Goal: Task Accomplishment & Management: Use online tool/utility

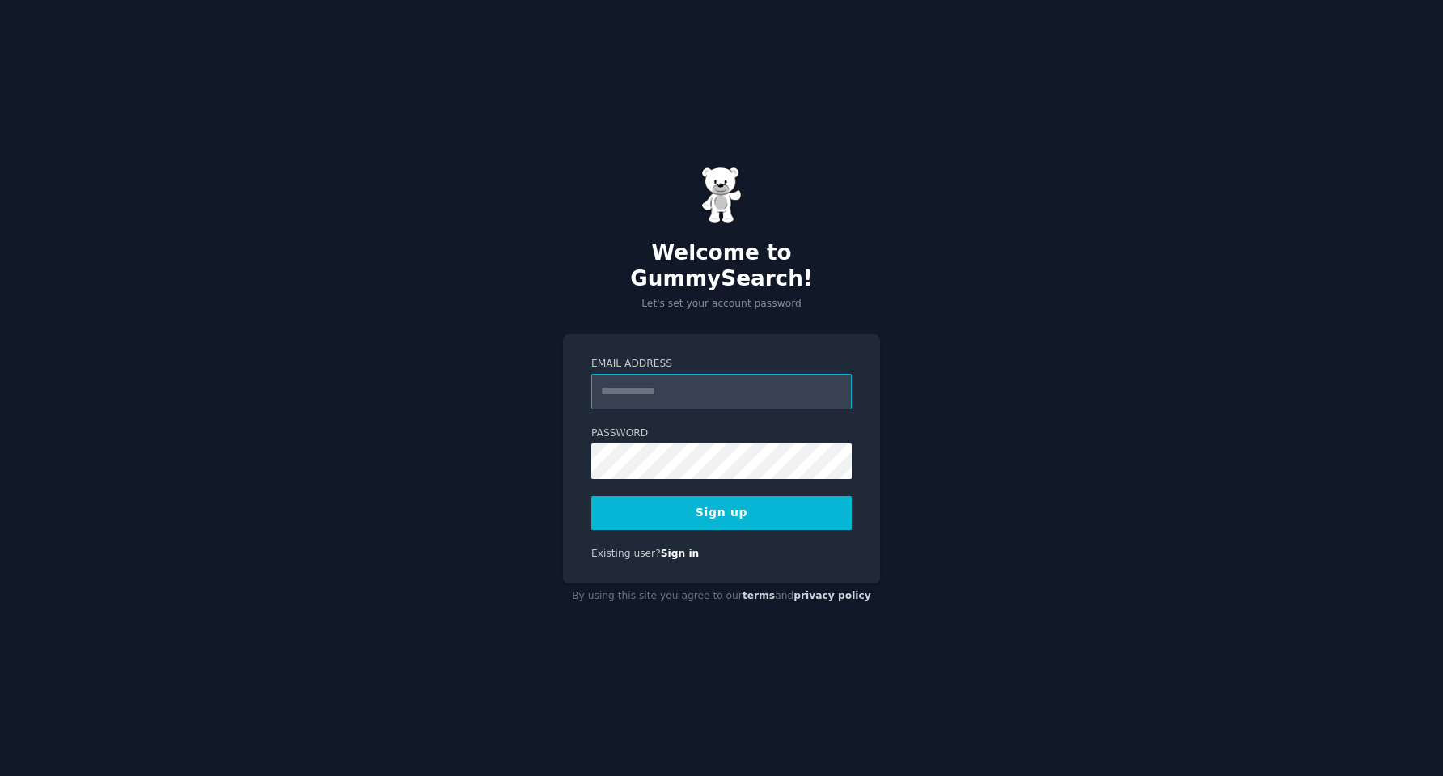
click at [664, 387] on input "Email Address" at bounding box center [721, 392] width 260 height 36
click at [744, 426] on label "Password" at bounding box center [721, 433] width 260 height 15
click at [734, 378] on input "Email Address" at bounding box center [721, 392] width 260 height 36
type input "**********"
click at [696, 511] on button "Sign up" at bounding box center [721, 513] width 260 height 34
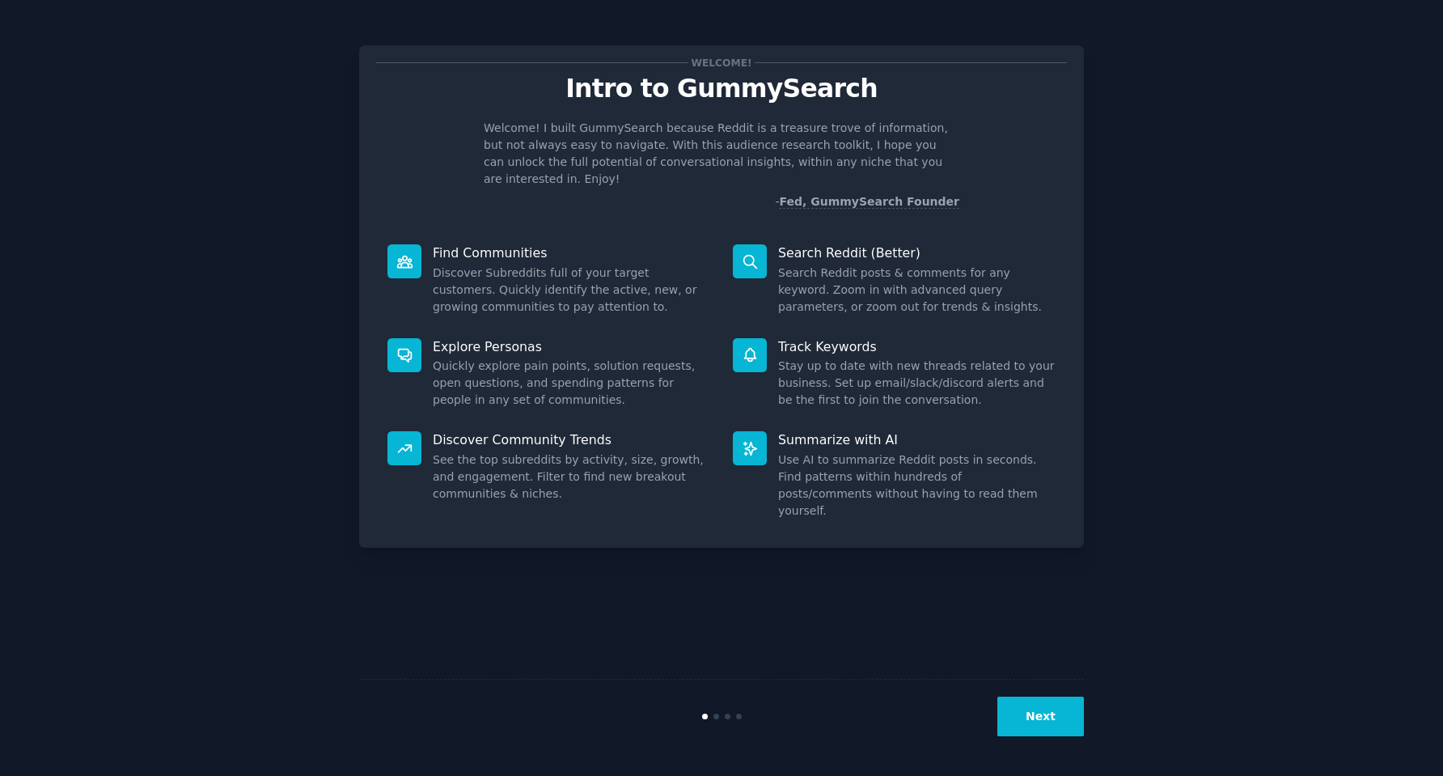
click at [1048, 714] on button "Next" at bounding box center [1040, 716] width 87 height 40
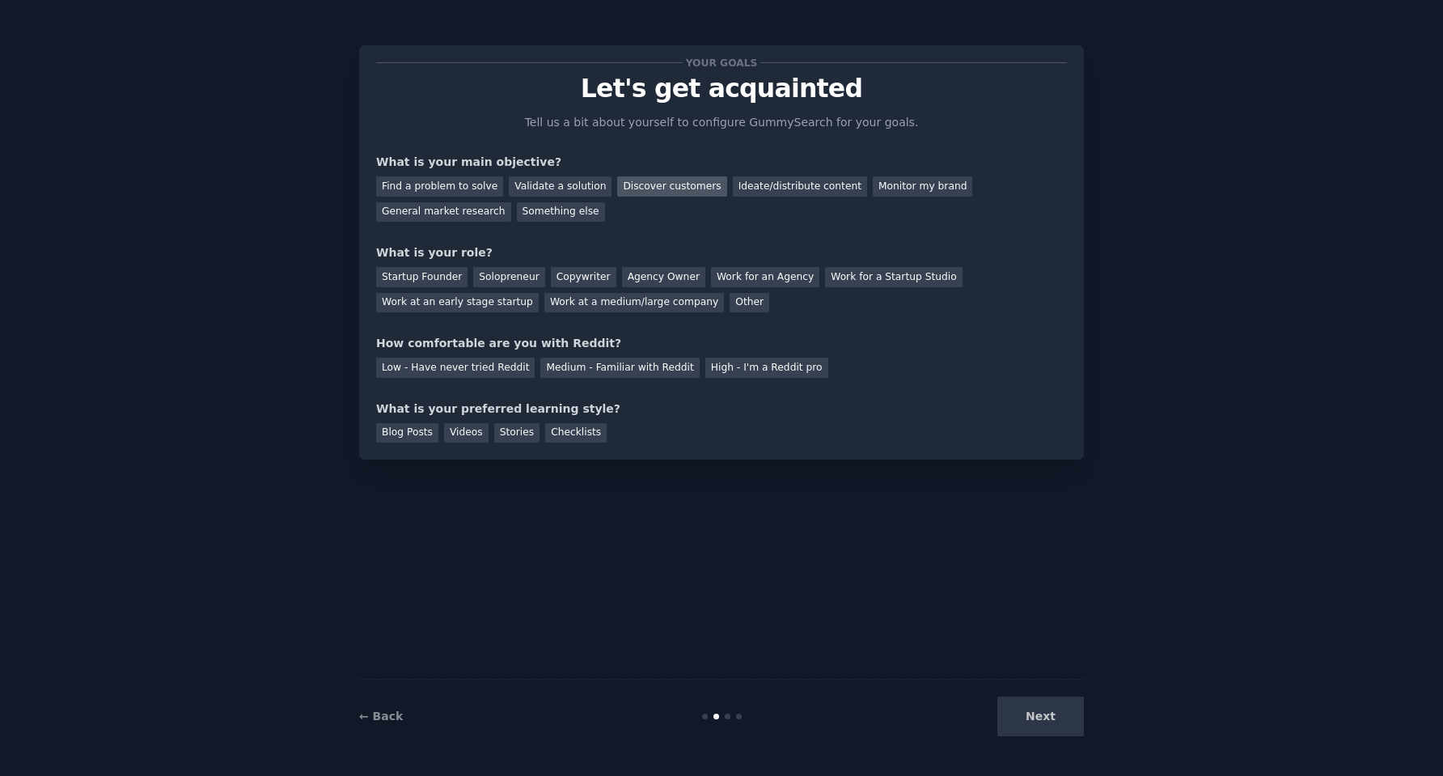
click at [643, 180] on div "Discover customers" at bounding box center [671, 186] width 109 height 20
click at [454, 212] on div "General market research" at bounding box center [443, 212] width 135 height 20
click at [550, 183] on div "Validate a solution" at bounding box center [560, 186] width 103 height 20
click at [637, 188] on div "Discover customers" at bounding box center [671, 186] width 109 height 20
click at [754, 277] on div "Work for an Agency" at bounding box center [765, 277] width 108 height 20
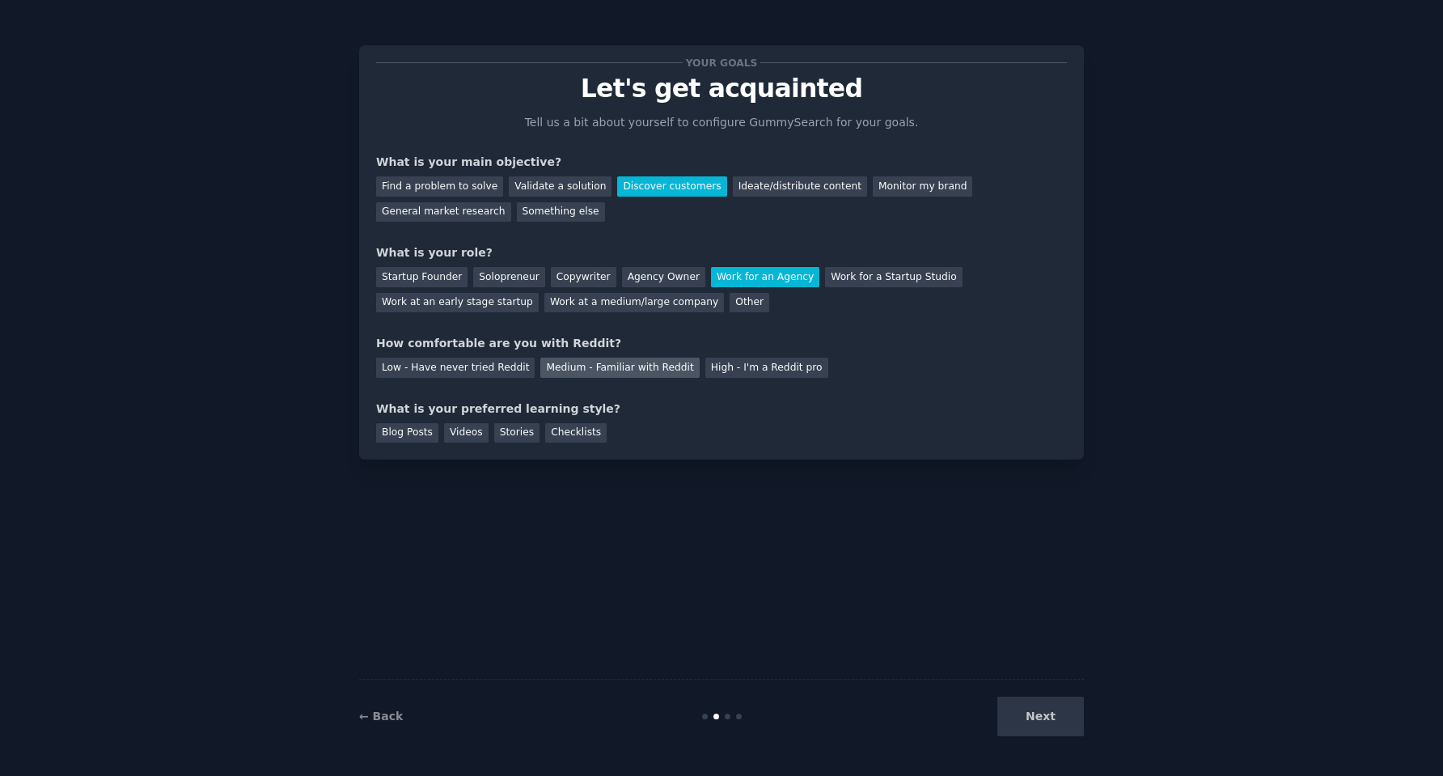
click at [565, 366] on div "Medium - Familiar with Reddit" at bounding box center [619, 368] width 159 height 20
click at [566, 436] on div "Checklists" at bounding box center [575, 433] width 61 height 20
click at [1064, 717] on button "Next" at bounding box center [1040, 716] width 87 height 40
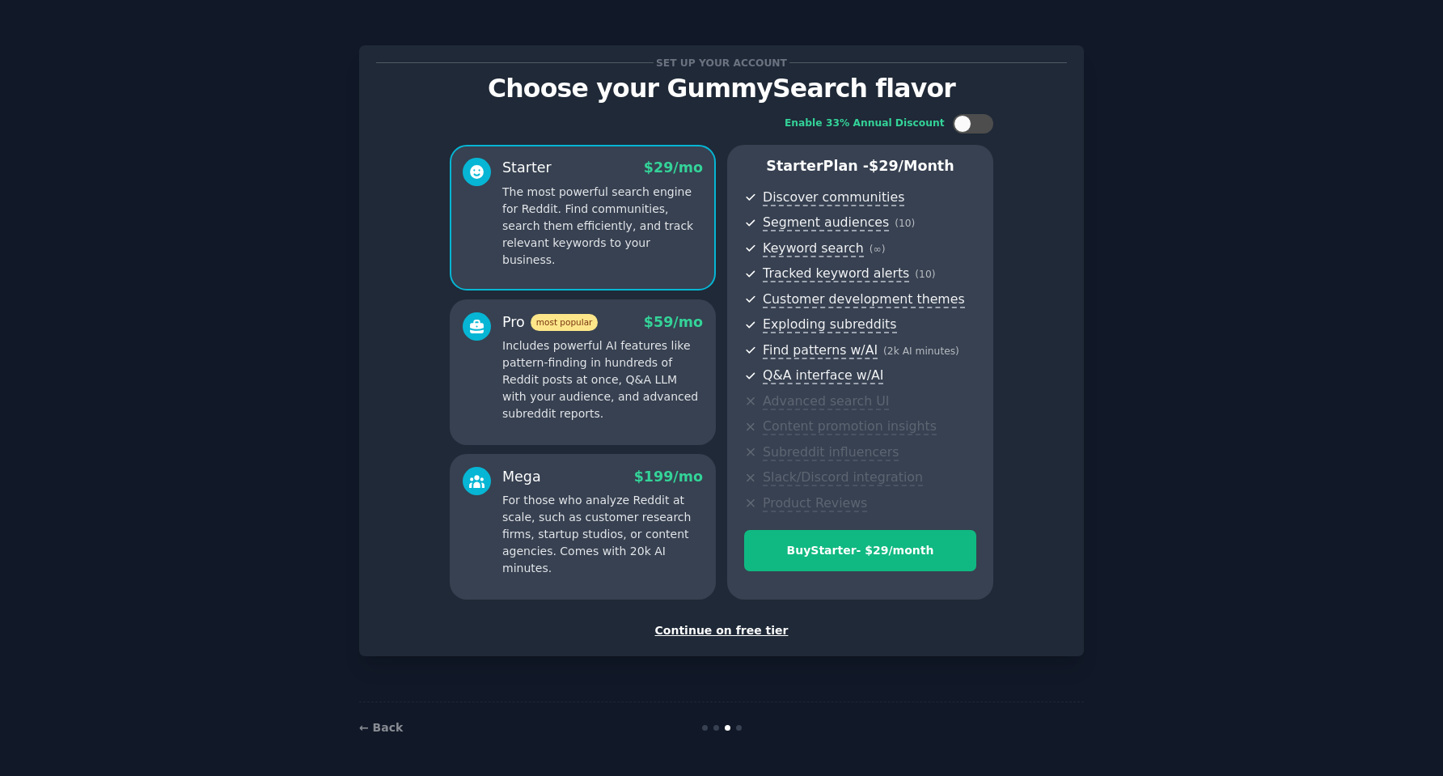
click at [764, 635] on div "Continue on free tier" at bounding box center [721, 630] width 691 height 17
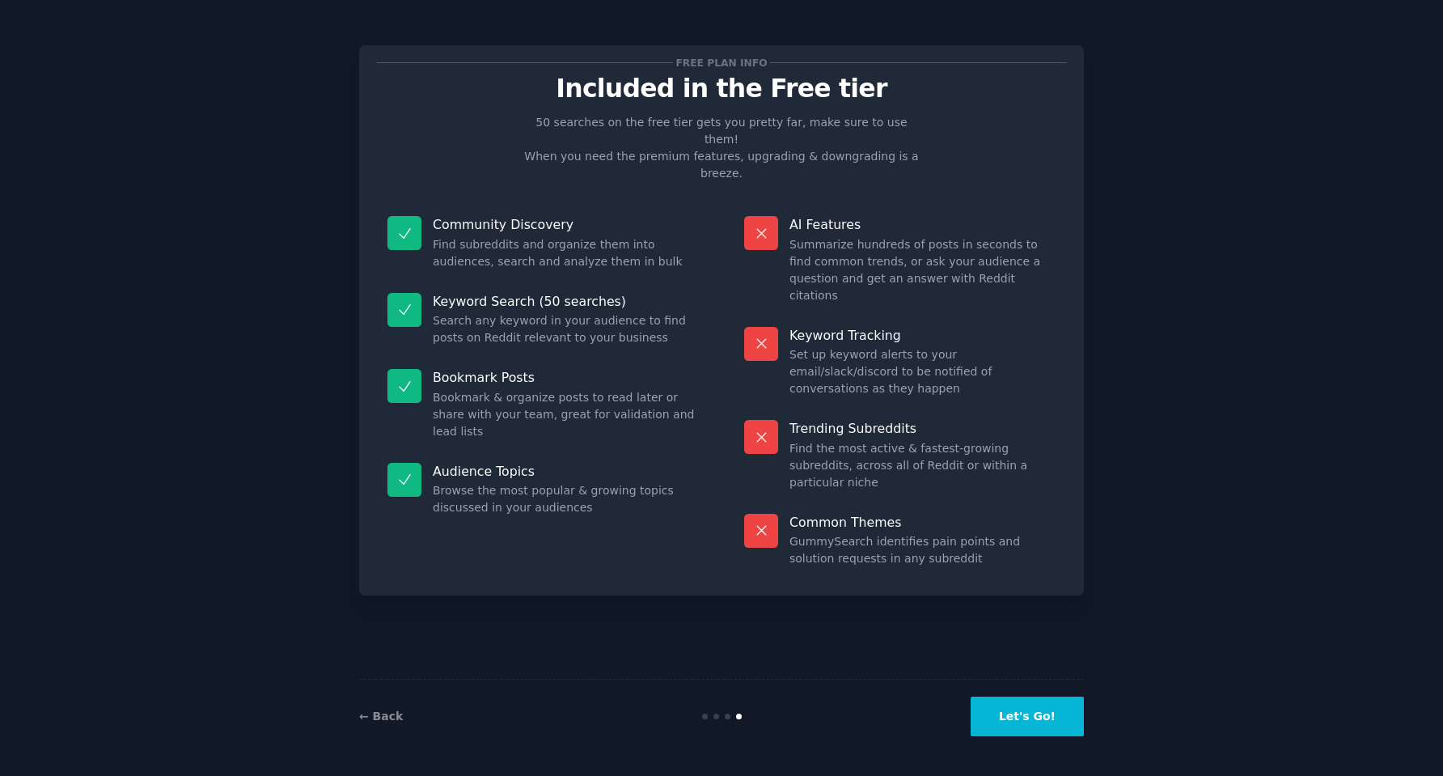
click at [1028, 714] on button "Let's Go!" at bounding box center [1027, 716] width 113 height 40
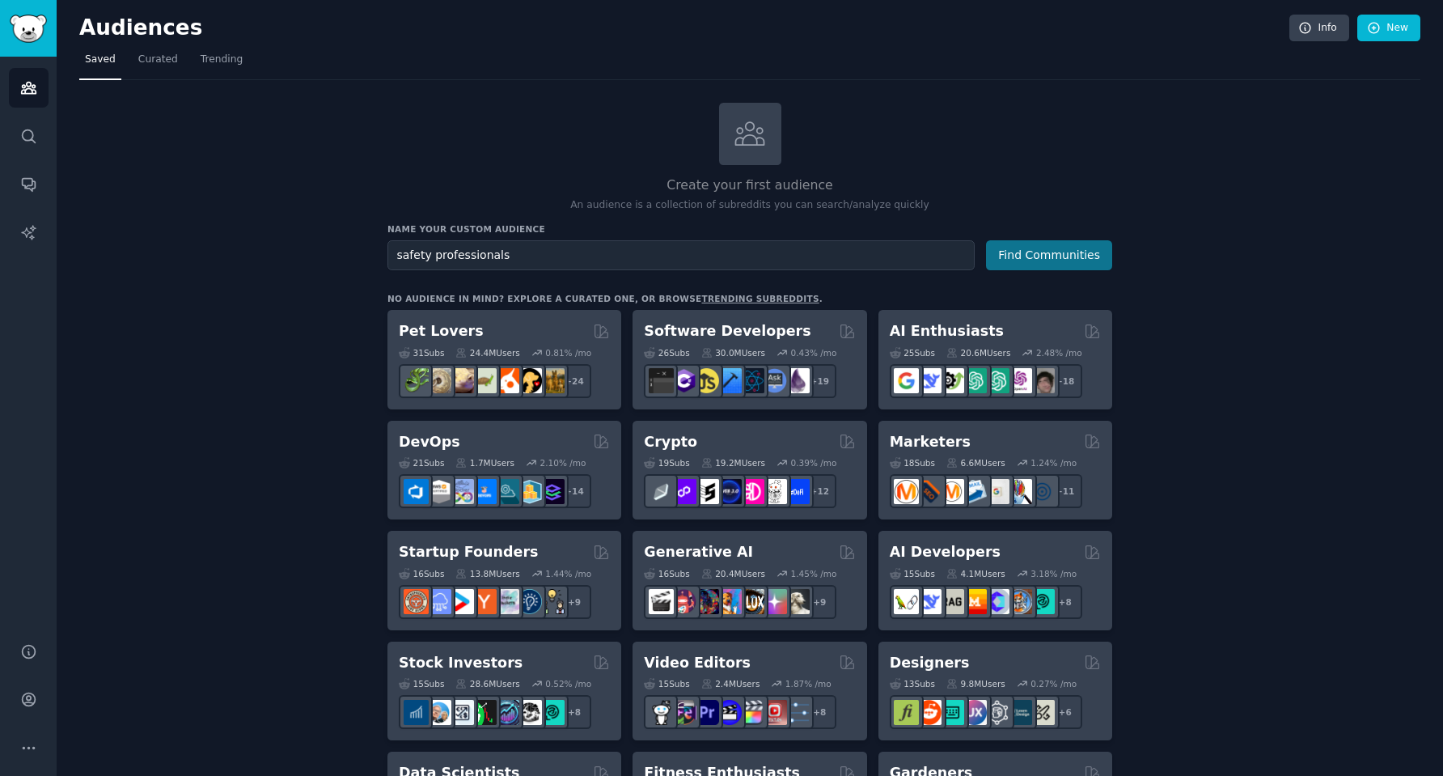
type input "safety professionals"
click at [1065, 266] on button "Find Communities" at bounding box center [1049, 255] width 126 height 30
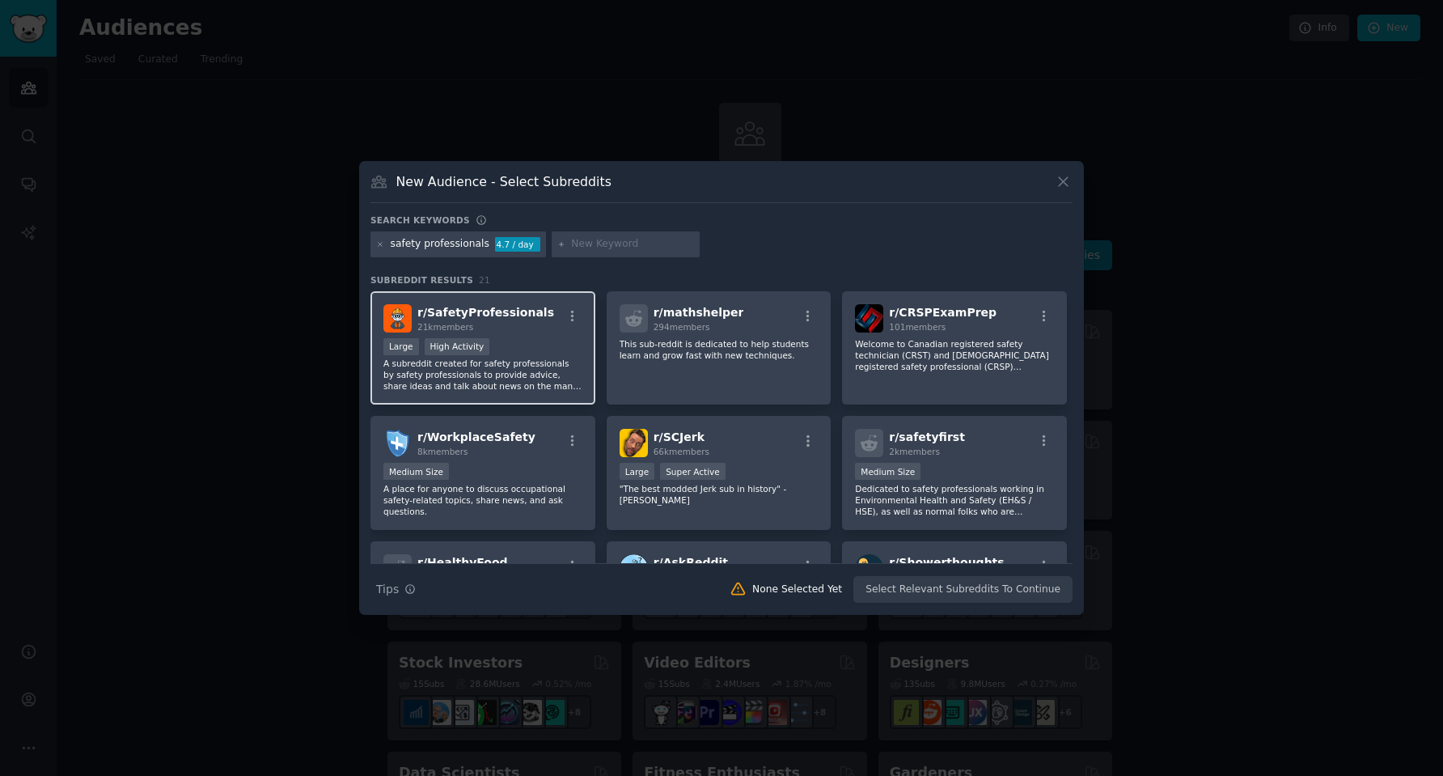
click at [532, 362] on p "A subreddit created for safety professionals by safety professionals to provide…" at bounding box center [482, 375] width 199 height 34
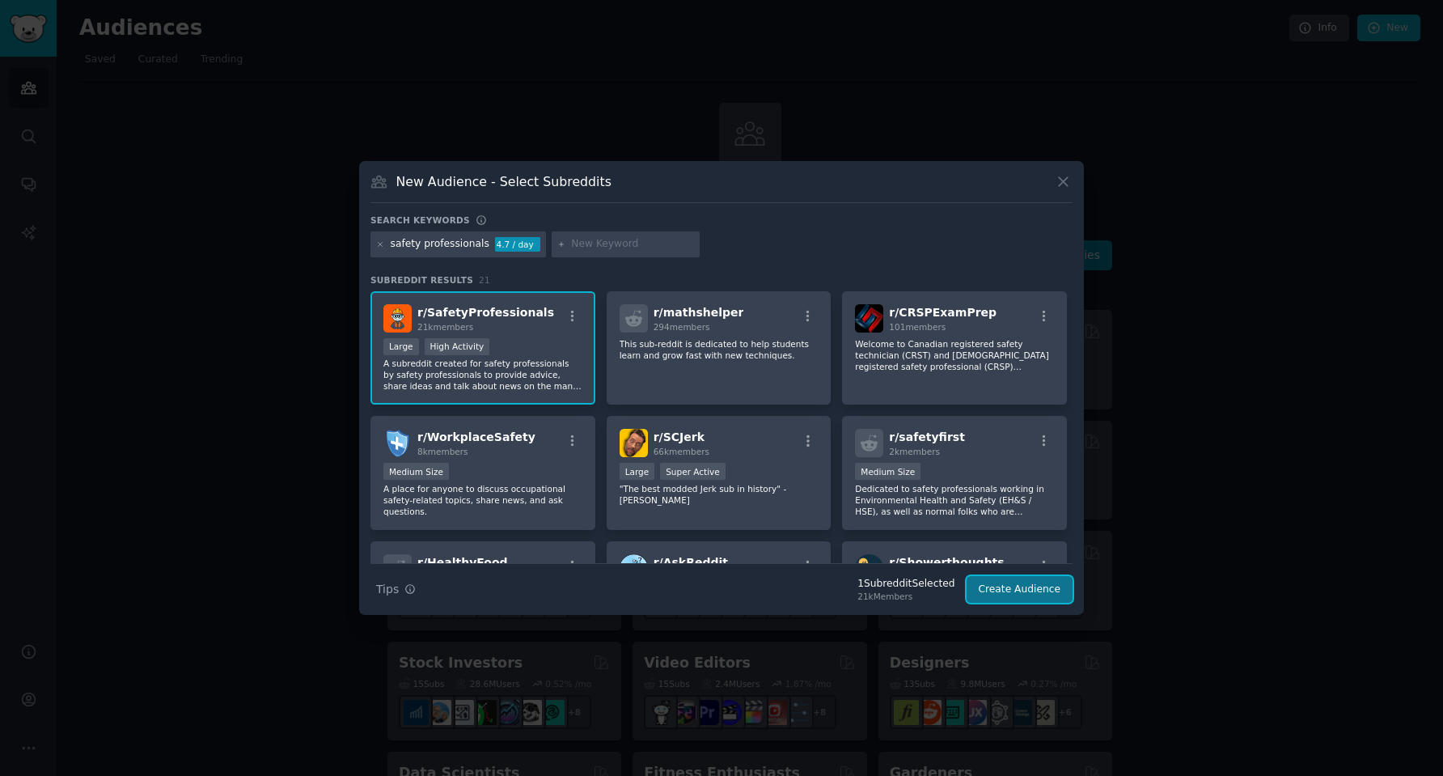
click at [1025, 587] on button "Create Audience" at bounding box center [1020, 590] width 107 height 28
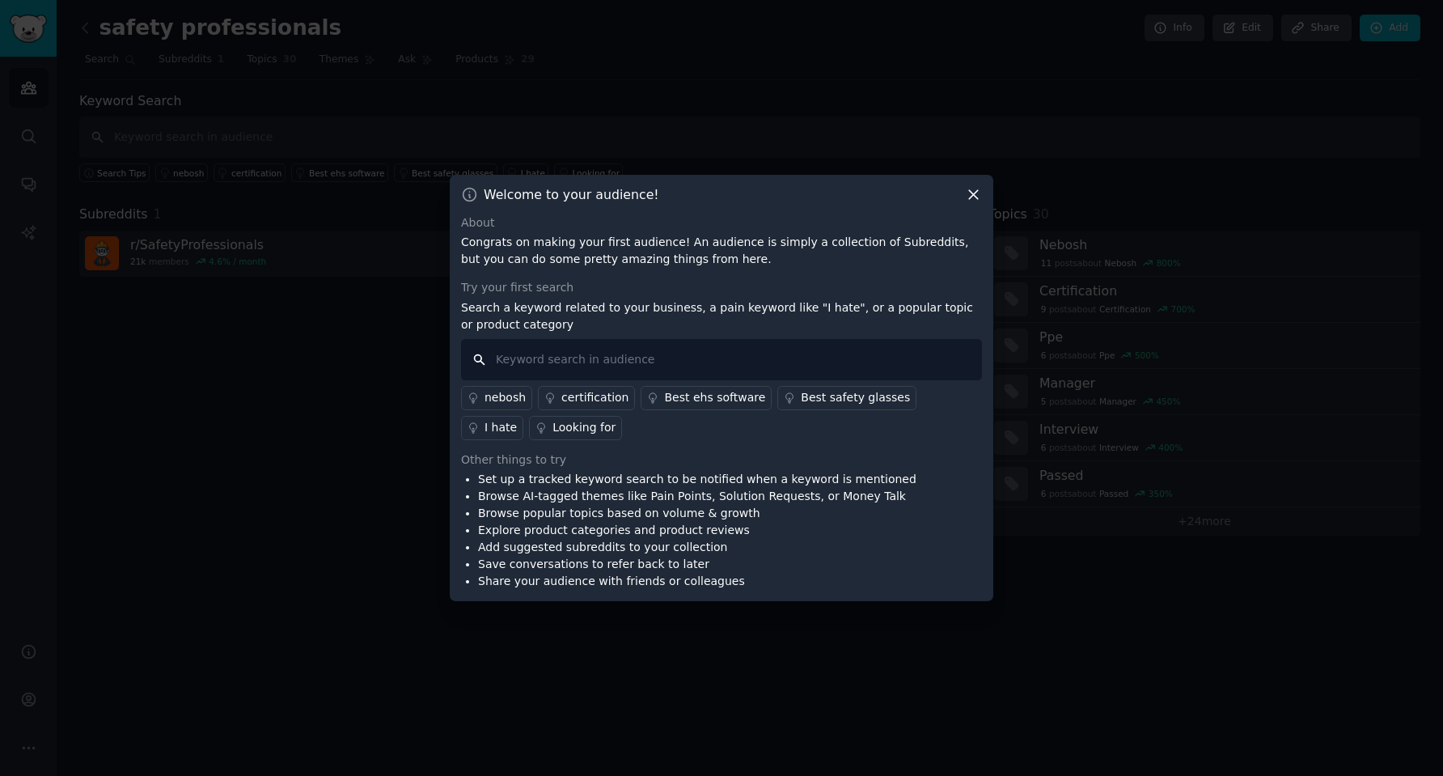
click at [739, 353] on input "text" at bounding box center [721, 359] width 521 height 41
click at [721, 401] on div "Best ehs software" at bounding box center [714, 397] width 101 height 17
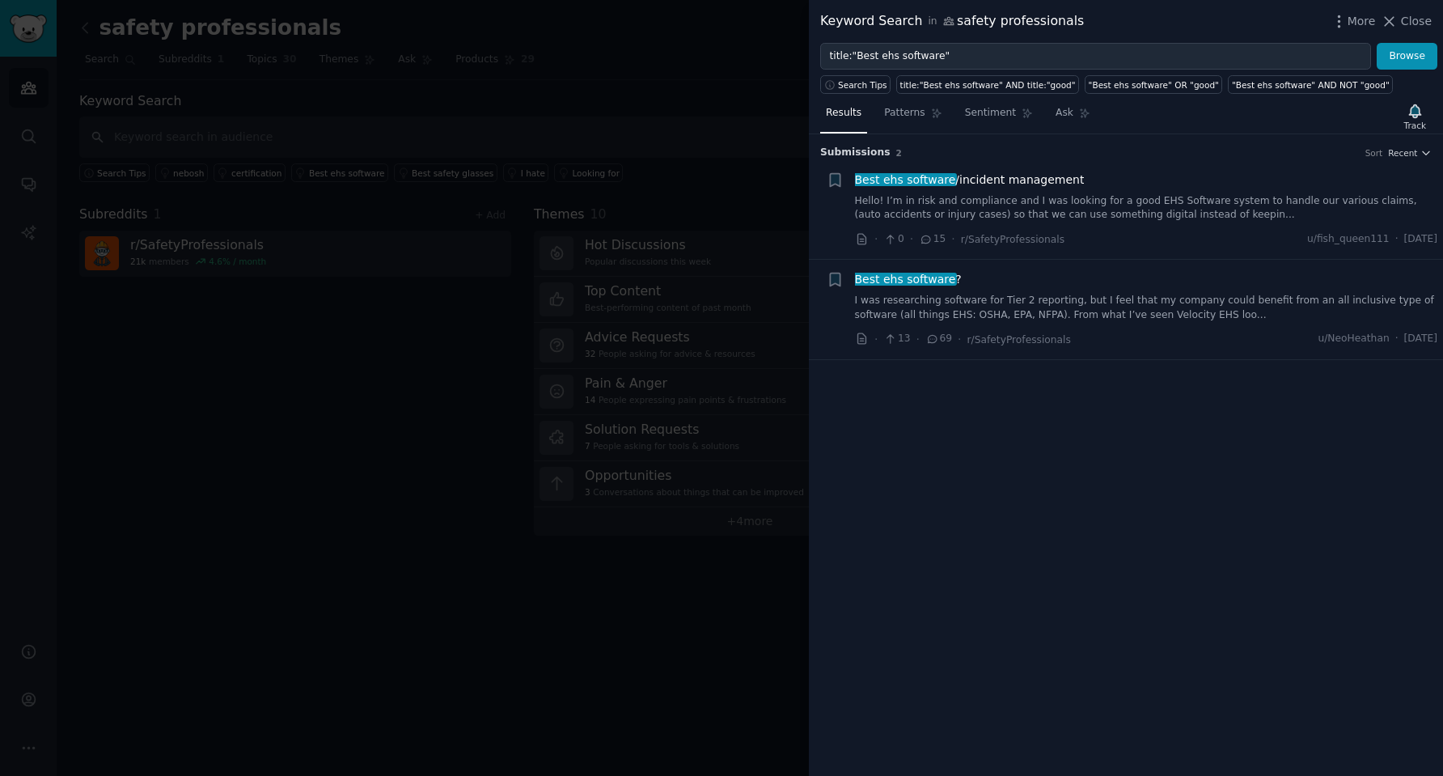
click at [386, 344] on div at bounding box center [721, 388] width 1443 height 776
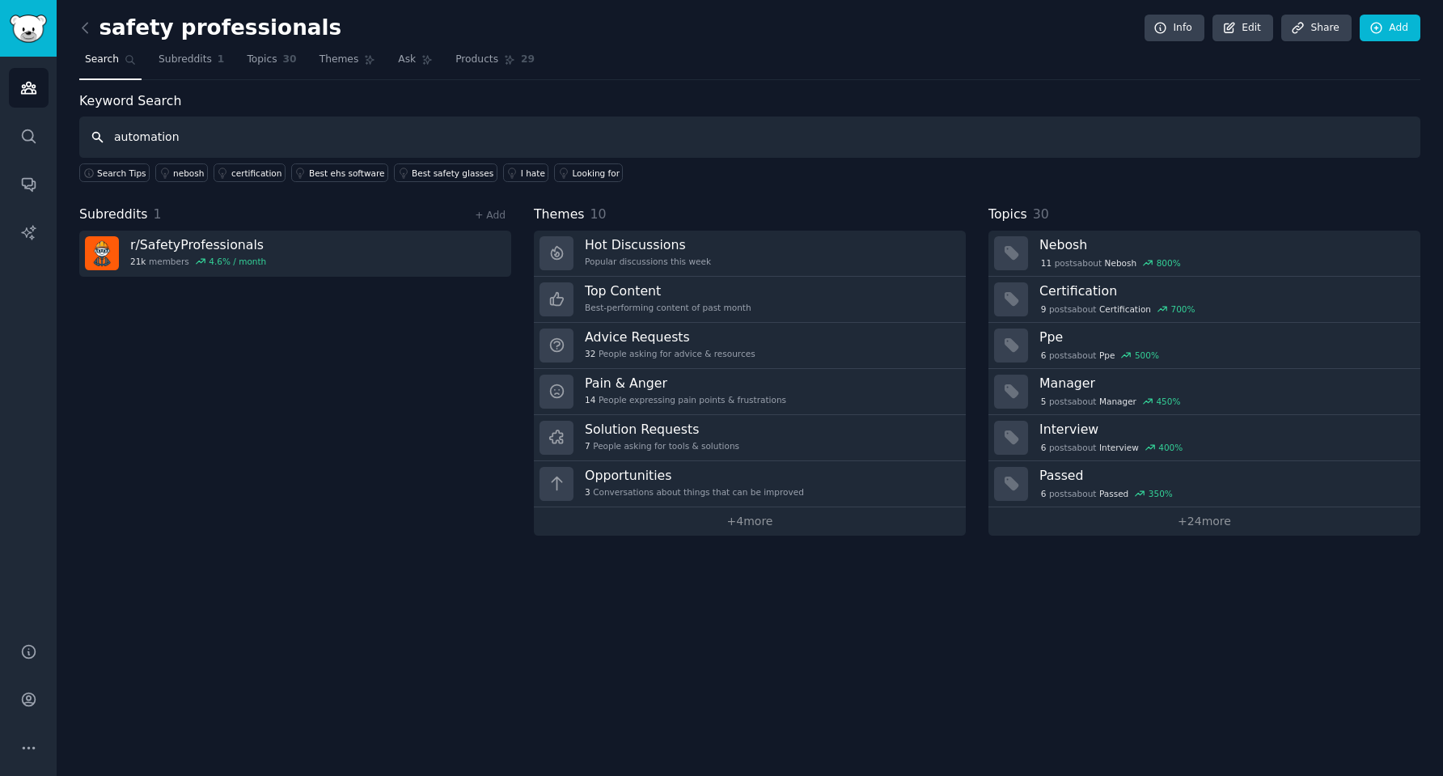
type input "automation"
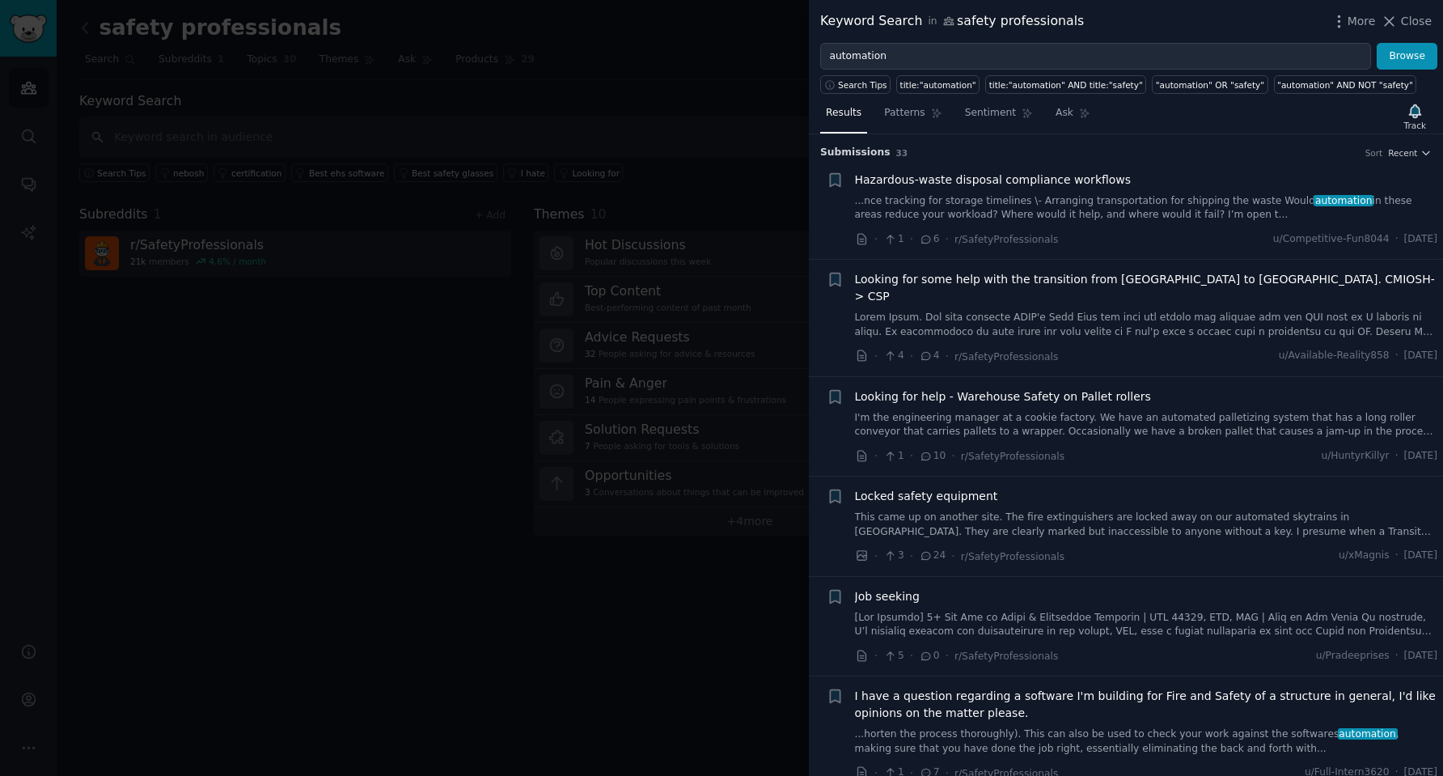
click at [1411, 19] on span "Close" at bounding box center [1416, 21] width 31 height 17
click at [1398, 22] on link "Add" at bounding box center [1390, 29] width 61 height 28
click at [1396, 29] on link "Add" at bounding box center [1390, 29] width 61 height 28
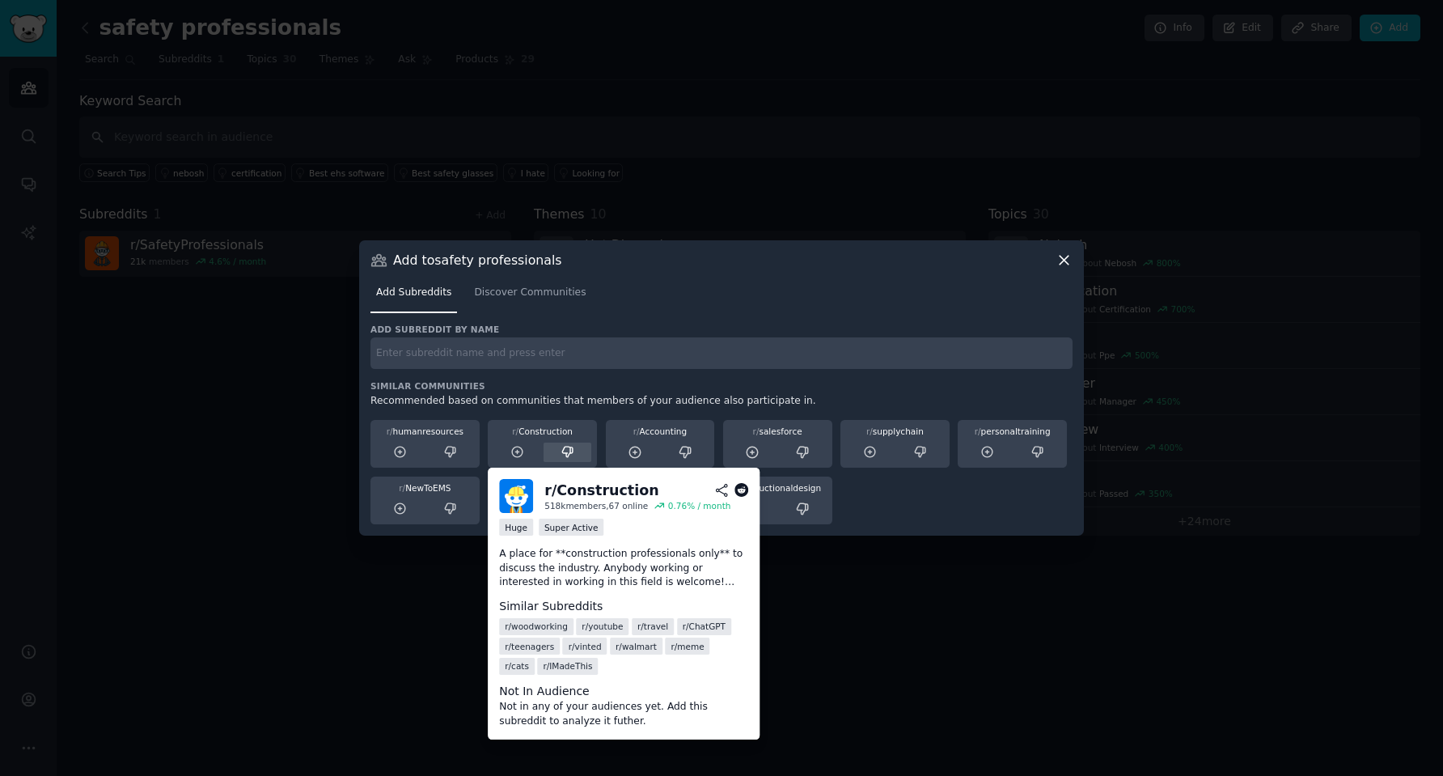
click at [572, 443] on div at bounding box center [568, 452] width 48 height 20
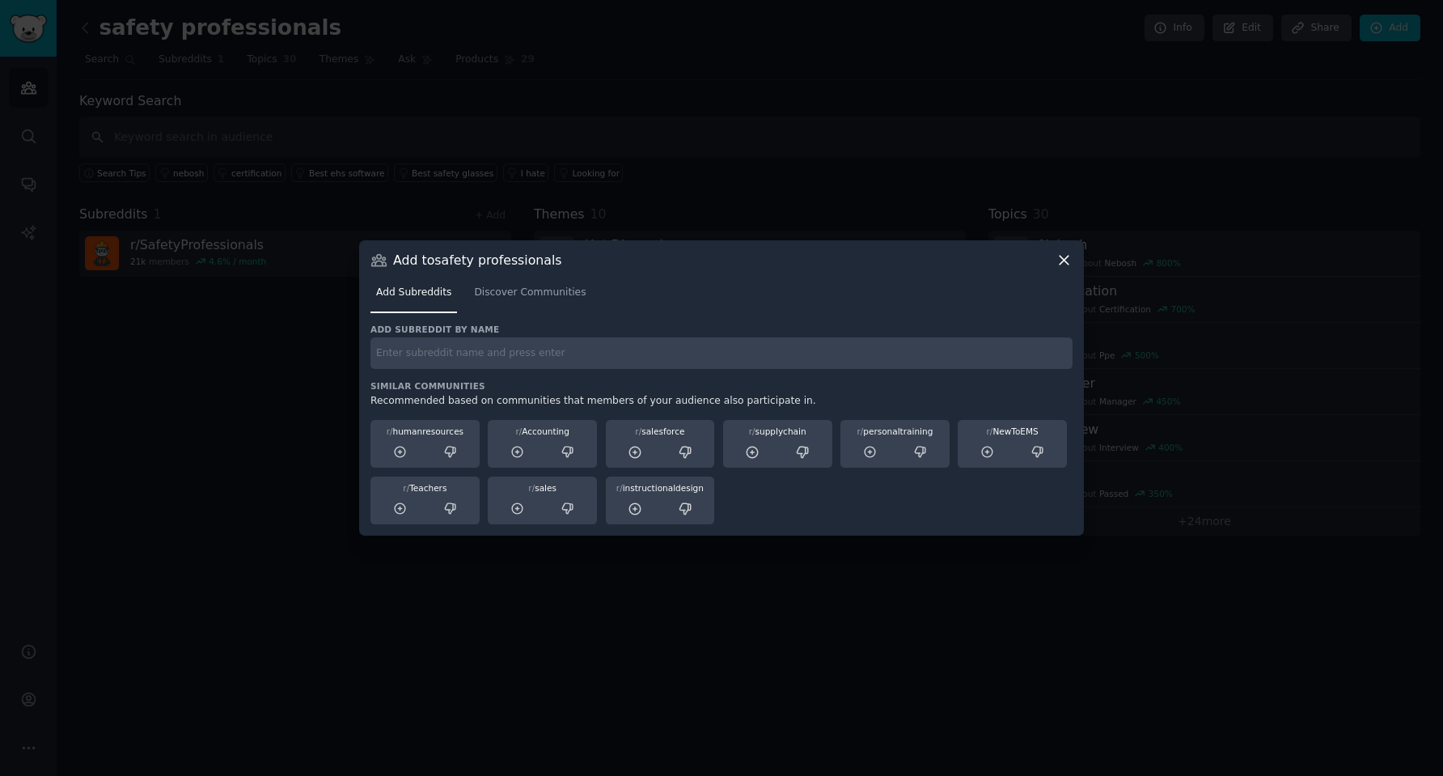
click at [643, 350] on input "text" at bounding box center [721, 353] width 702 height 32
type input "ehs"
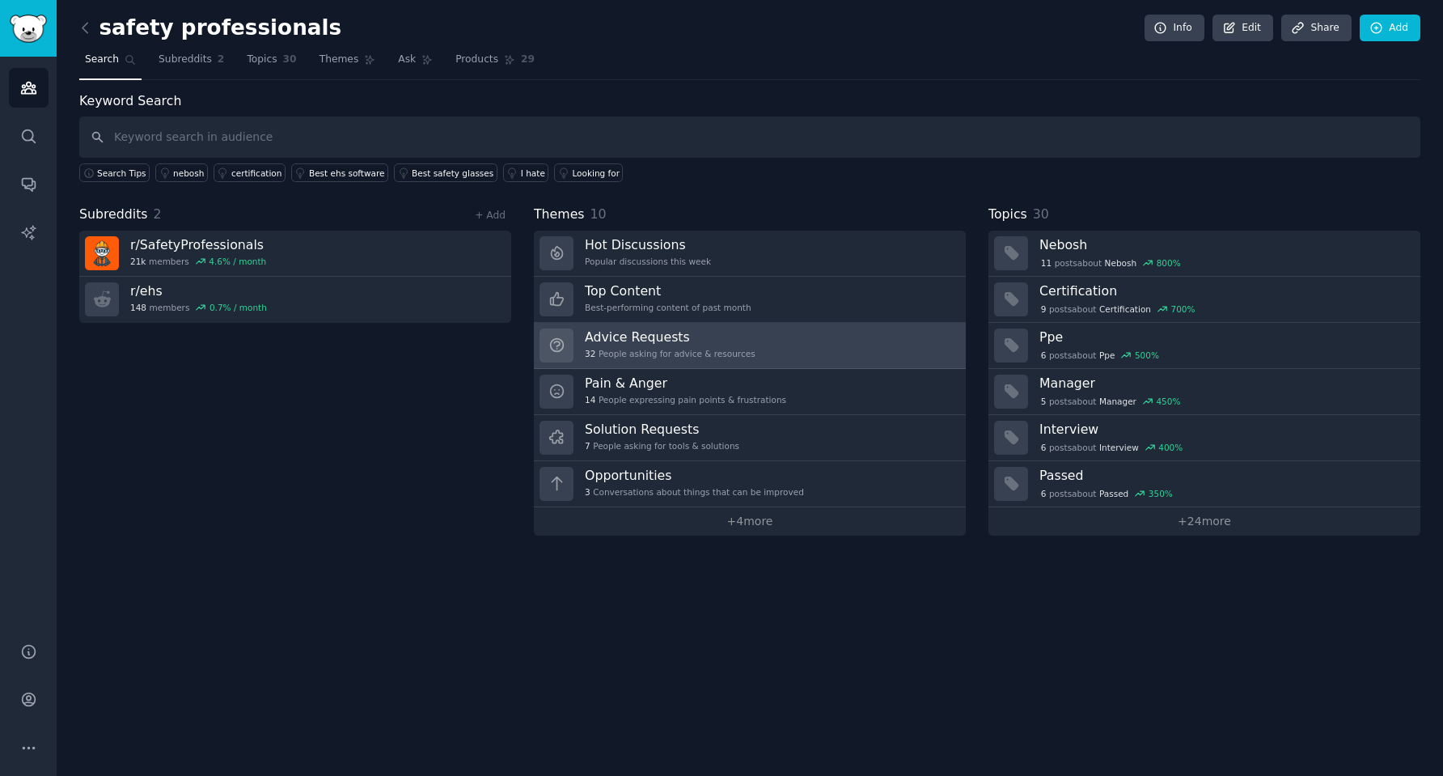
click at [701, 348] on div "32 People asking for advice & resources" at bounding box center [670, 353] width 171 height 11
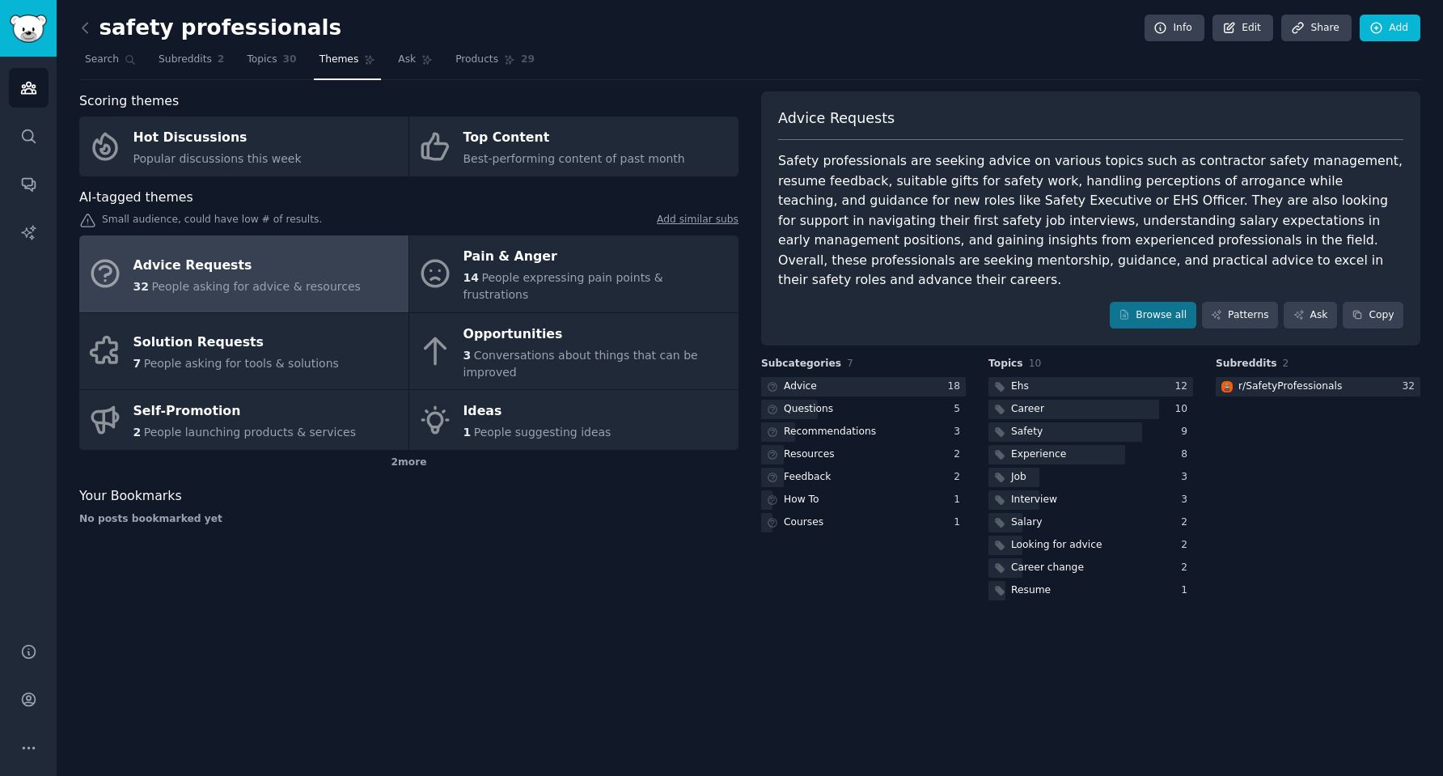
click at [0, 775] on div at bounding box center [0, 776] width 0 height 0
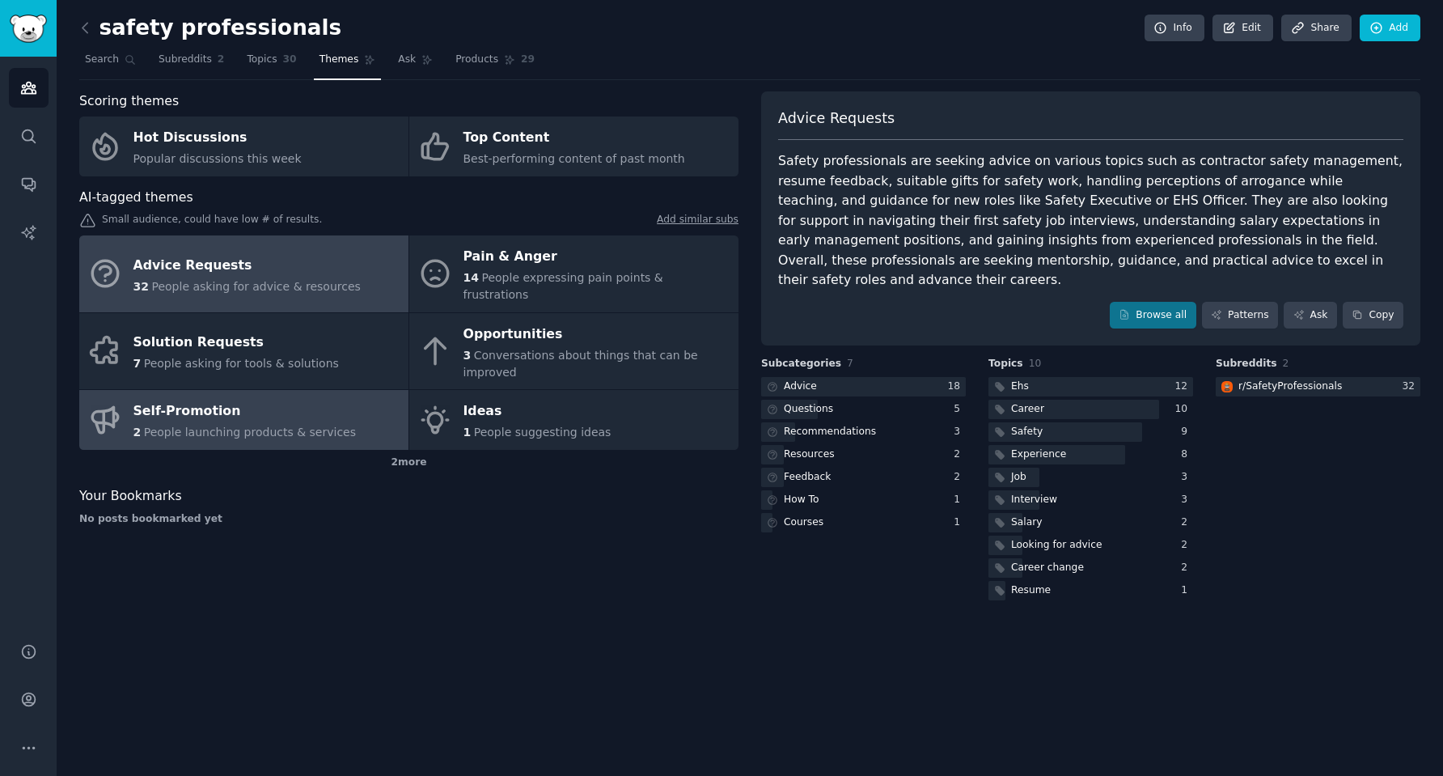
click at [306, 425] on span "People launching products & services" at bounding box center [250, 431] width 212 height 13
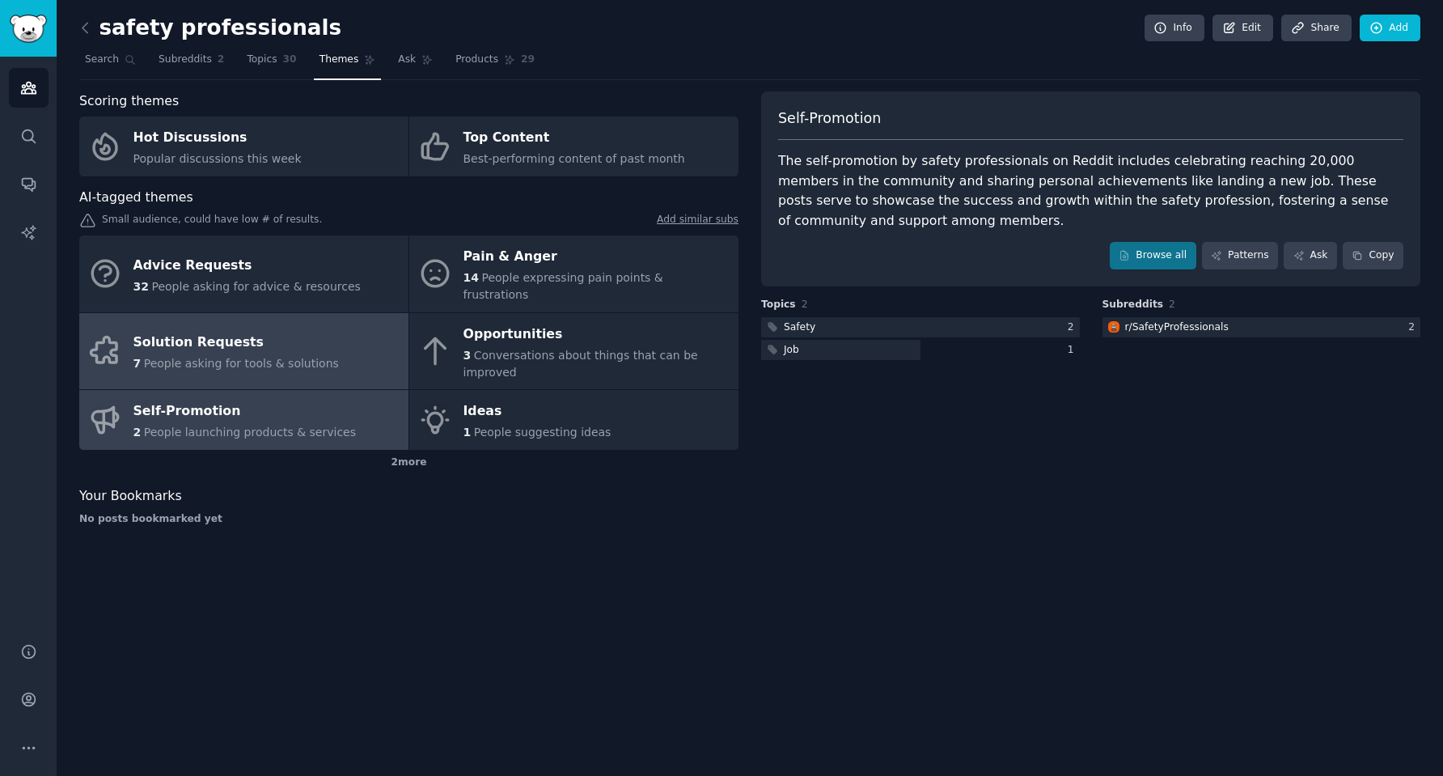
click at [283, 330] on div "Solution Requests" at bounding box center [235, 343] width 205 height 26
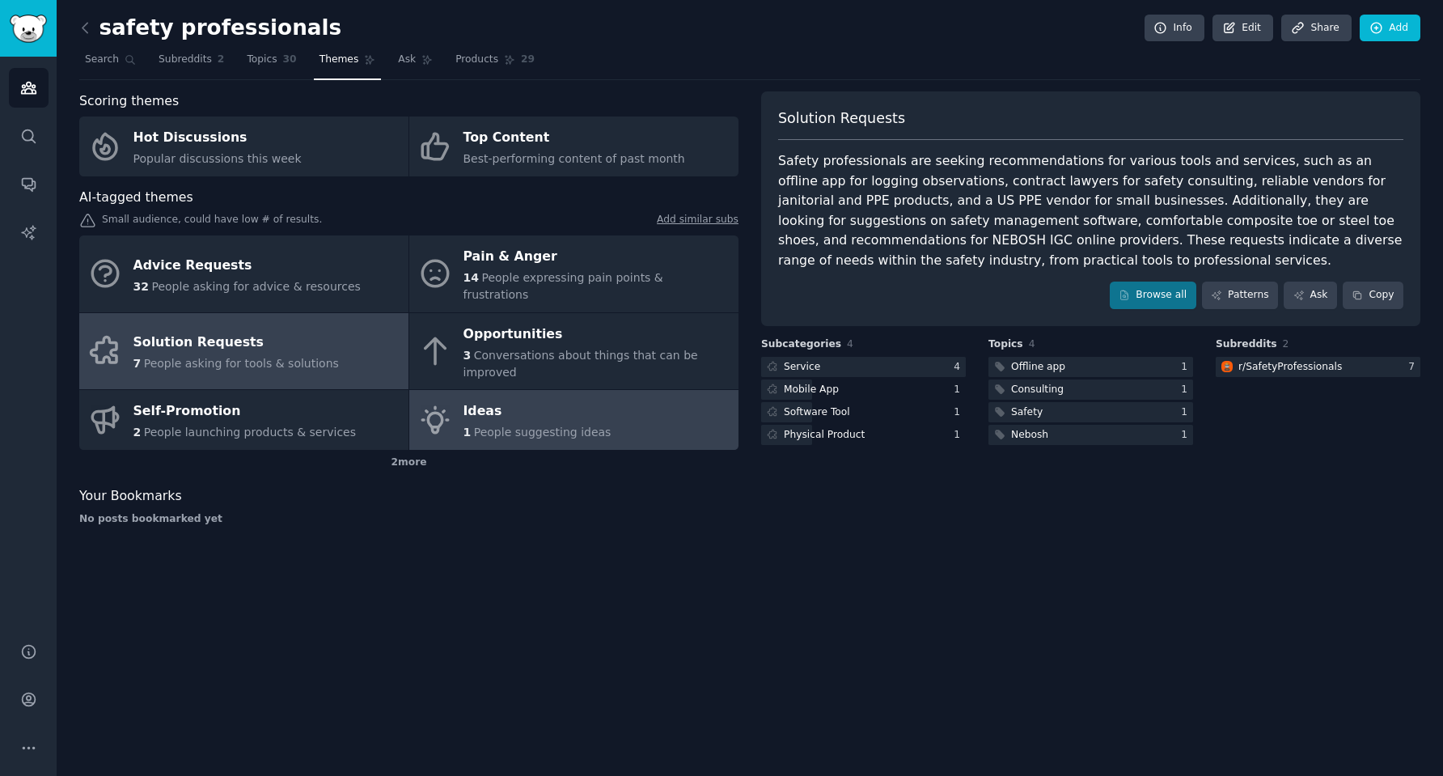
click at [548, 425] on span "People suggesting ideas" at bounding box center [543, 431] width 138 height 13
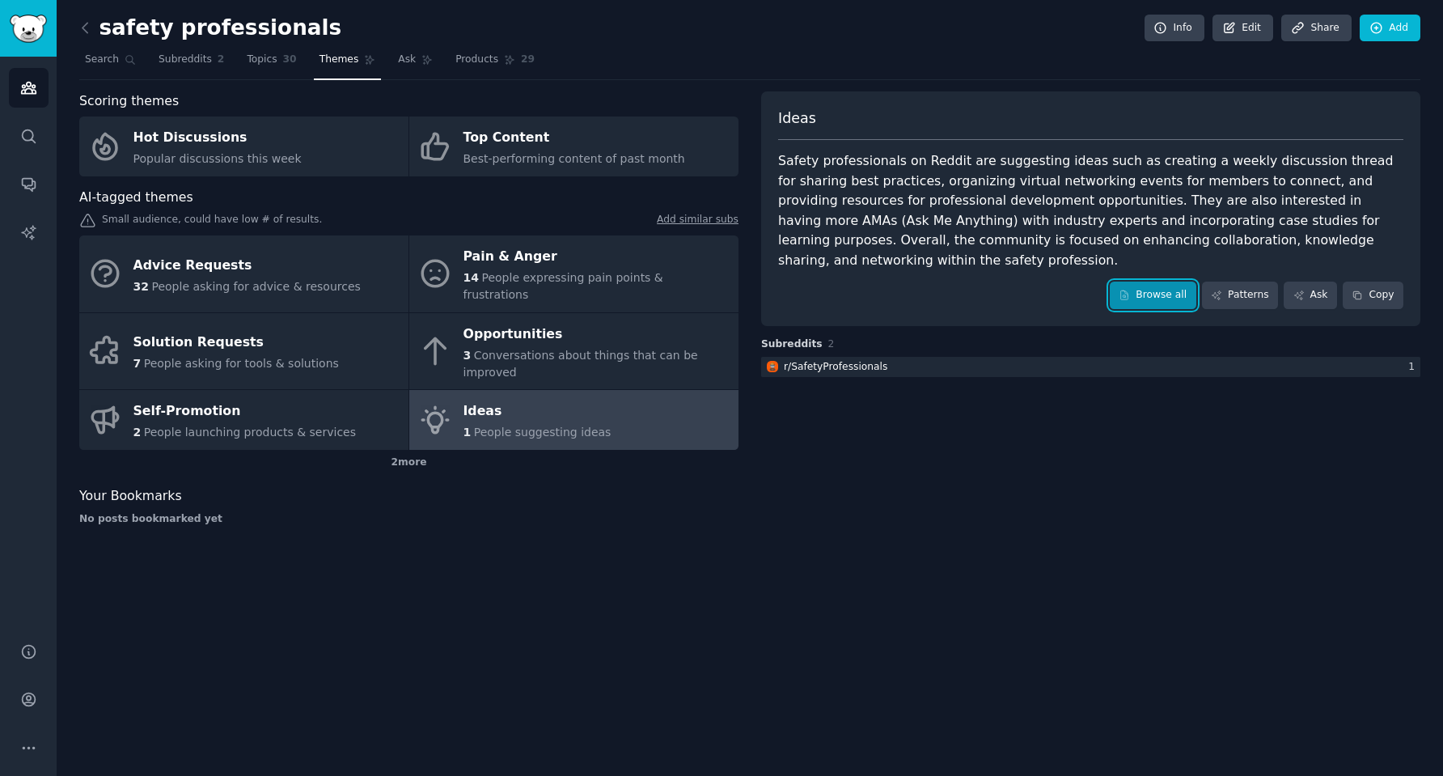
click at [1159, 282] on link "Browse all" at bounding box center [1153, 296] width 87 height 28
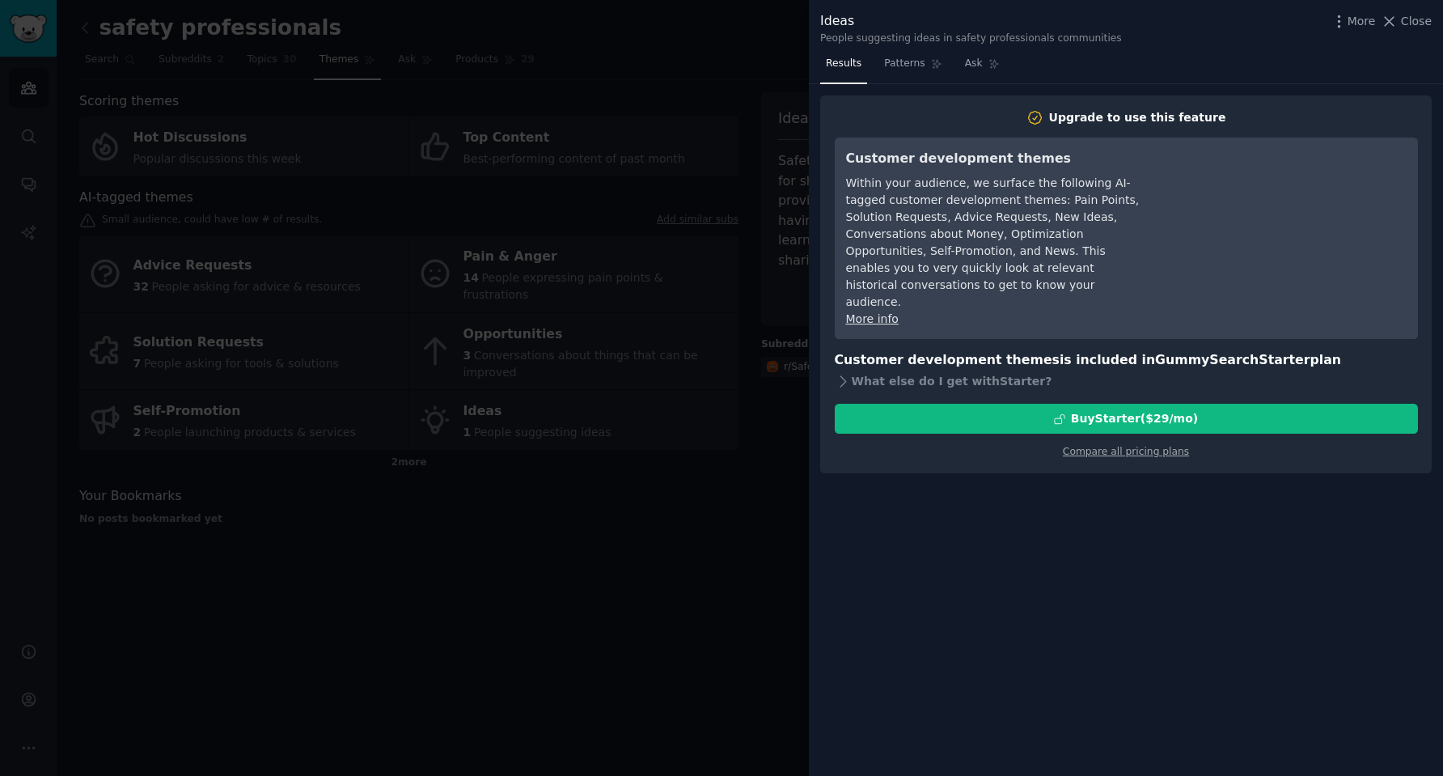
click at [722, 455] on div at bounding box center [721, 388] width 1443 height 776
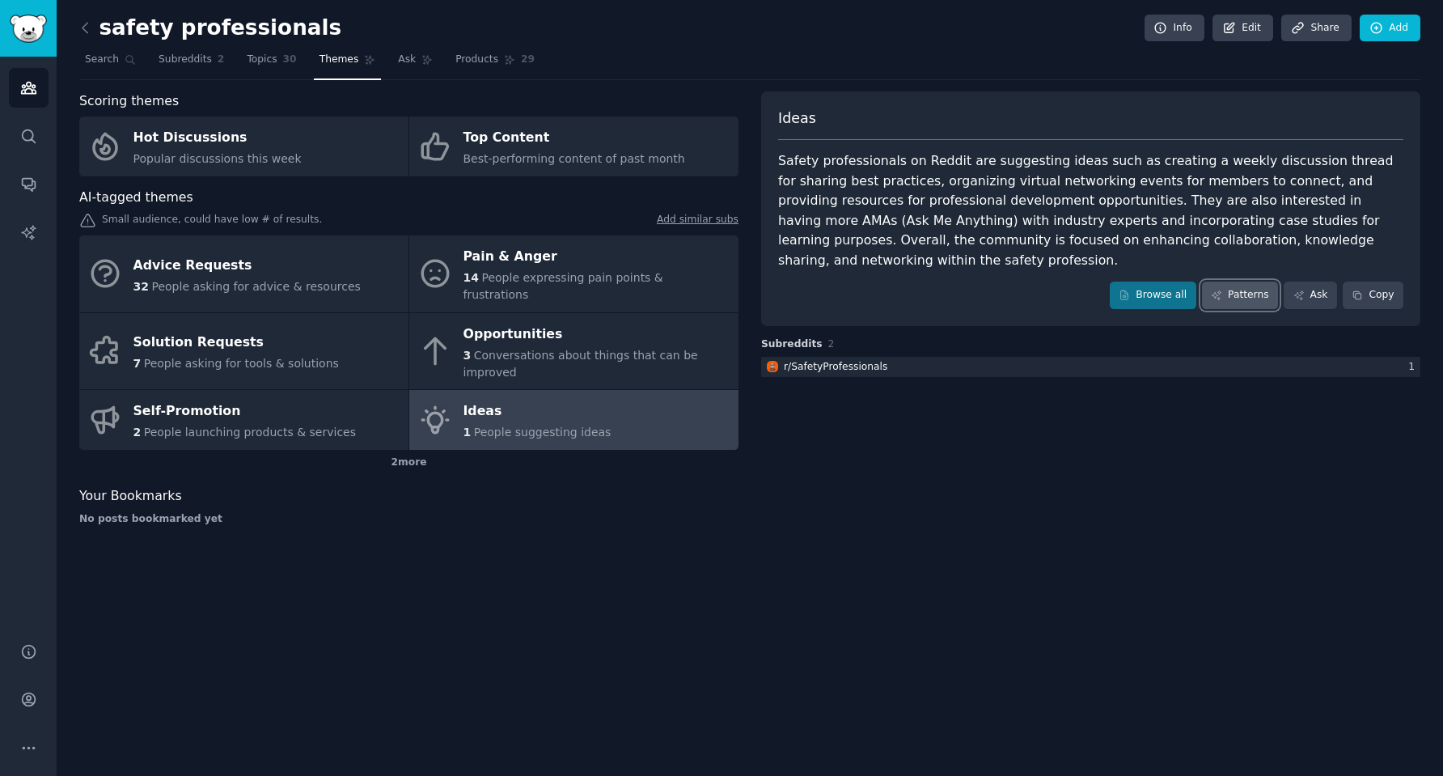
click at [1246, 282] on link "Patterns" at bounding box center [1240, 296] width 76 height 28
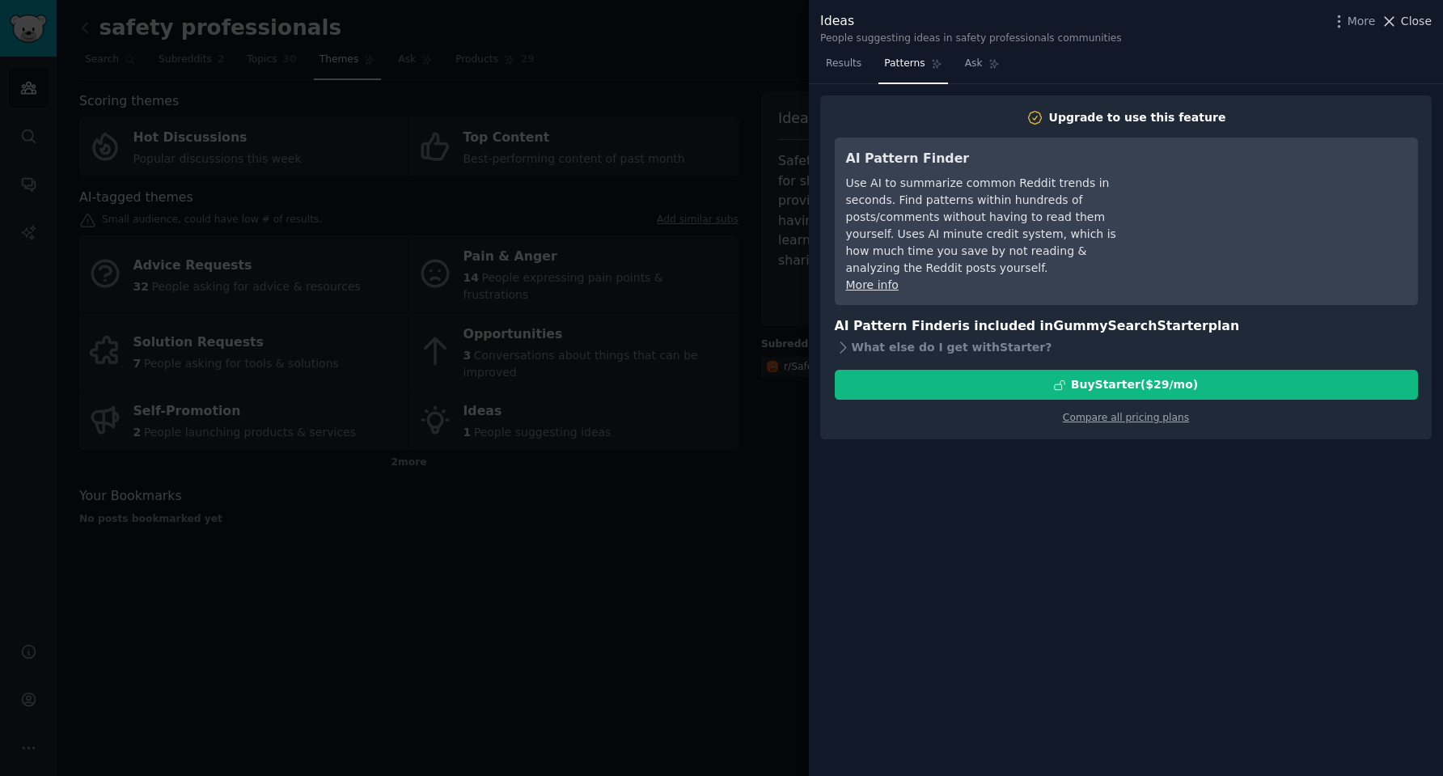
click at [1400, 23] on button "Close" at bounding box center [1406, 21] width 51 height 17
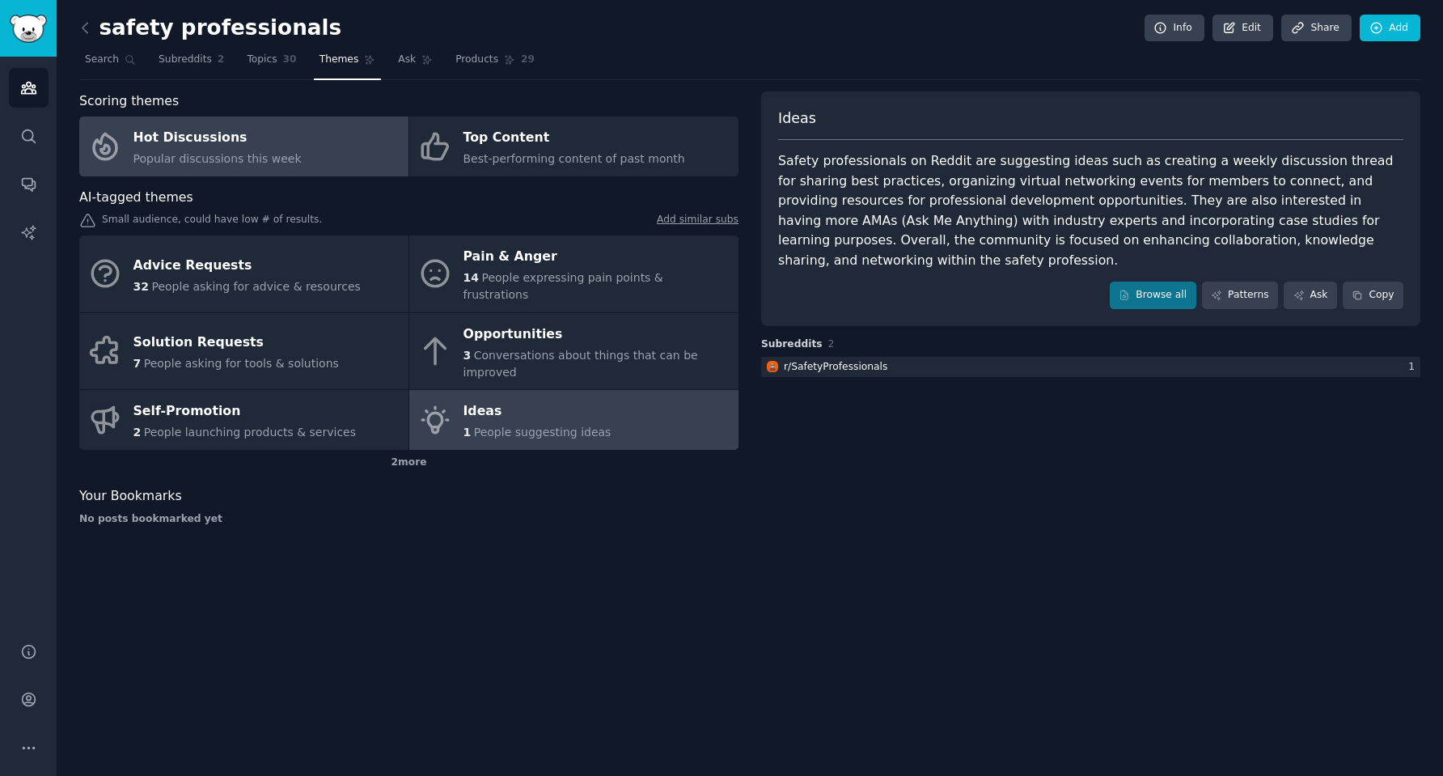
click at [275, 152] on span "Popular discussions this week" at bounding box center [217, 158] width 168 height 13
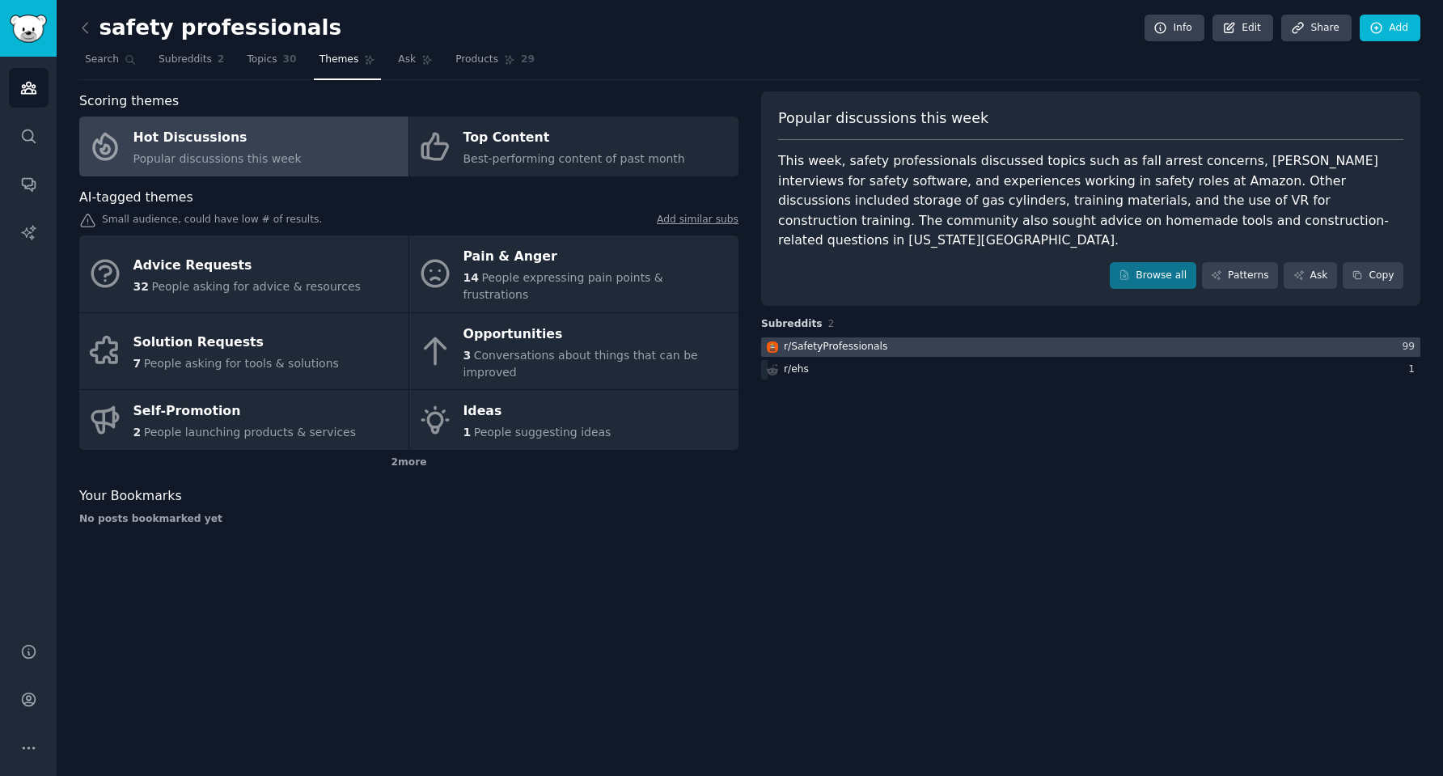
click at [849, 340] on div "r/ SafetyProfessionals" at bounding box center [836, 347] width 104 height 15
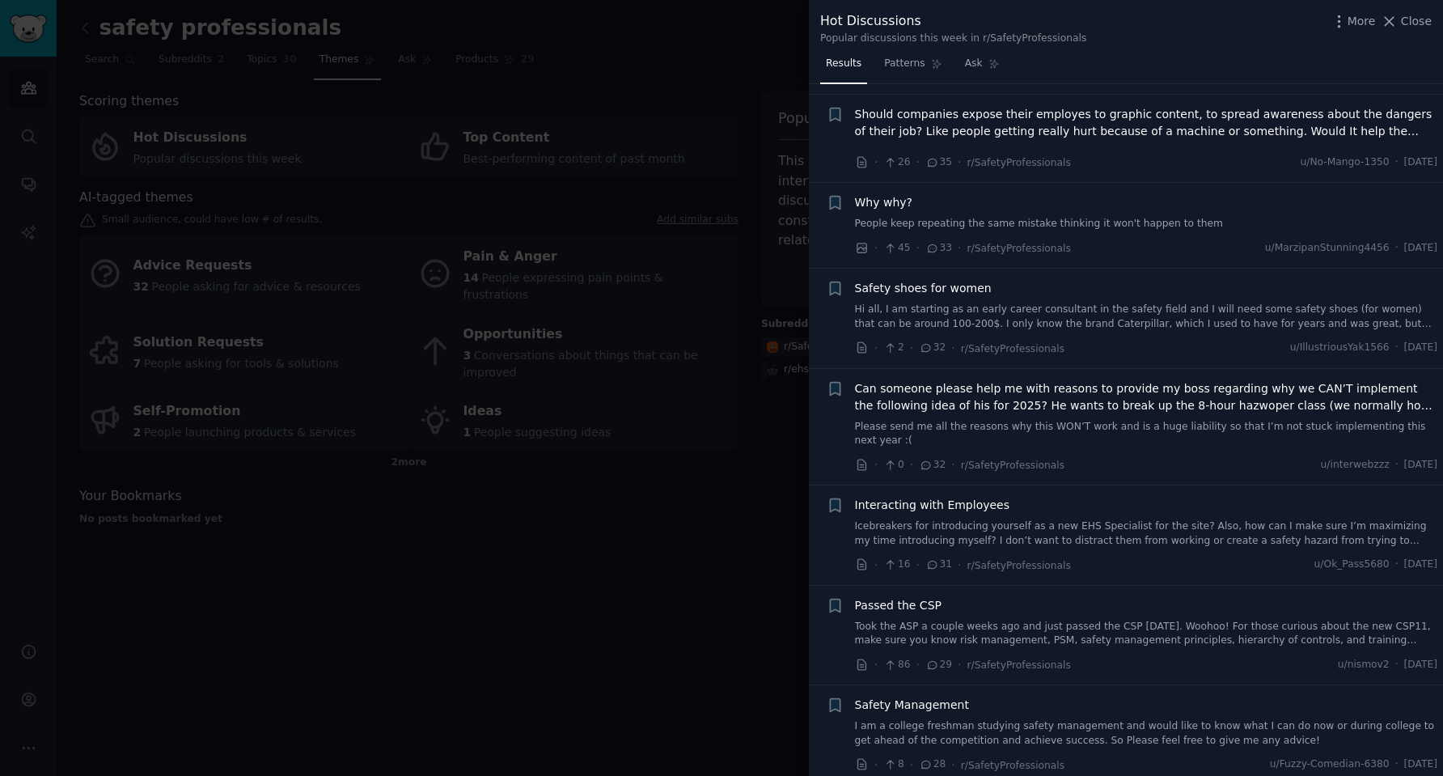
scroll to position [776, 0]
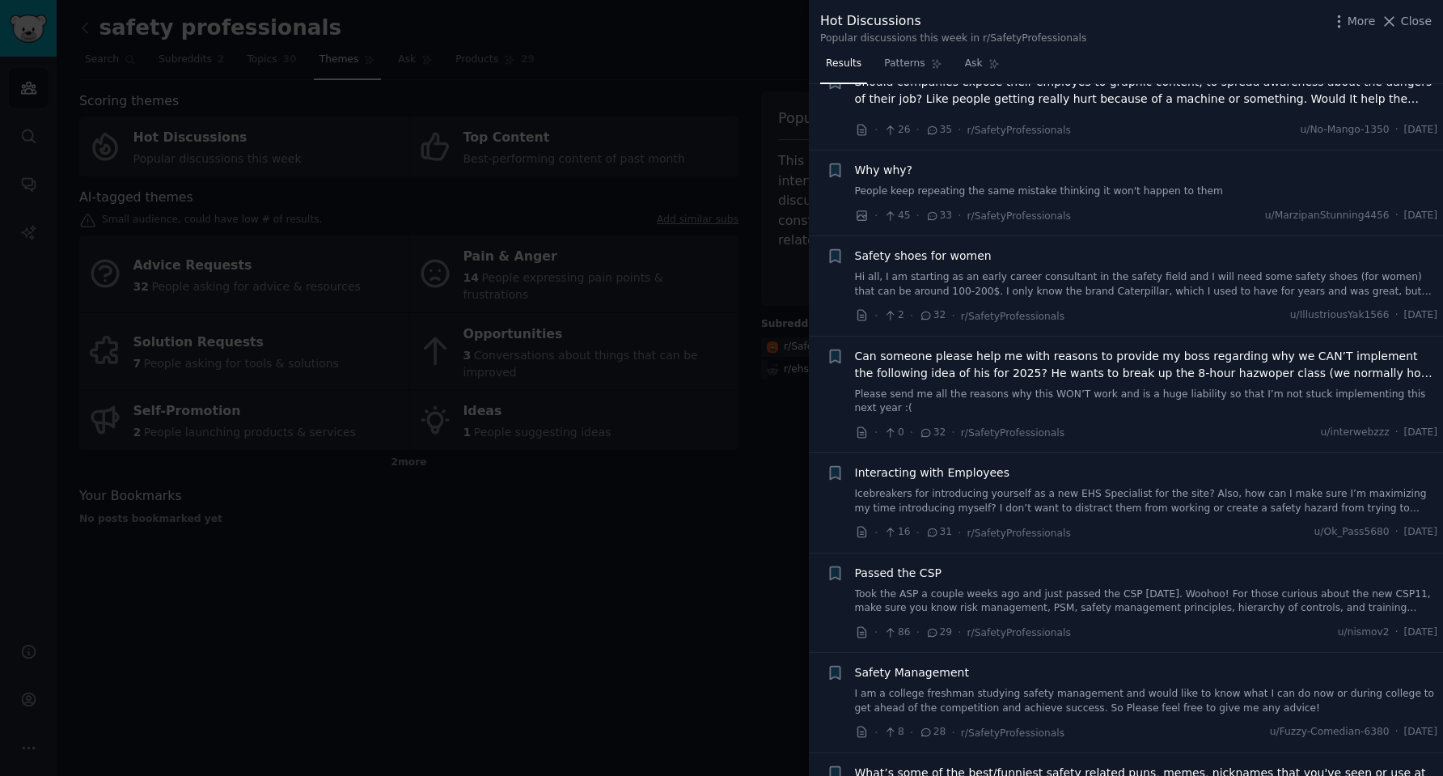
click at [690, 439] on div at bounding box center [721, 388] width 1443 height 776
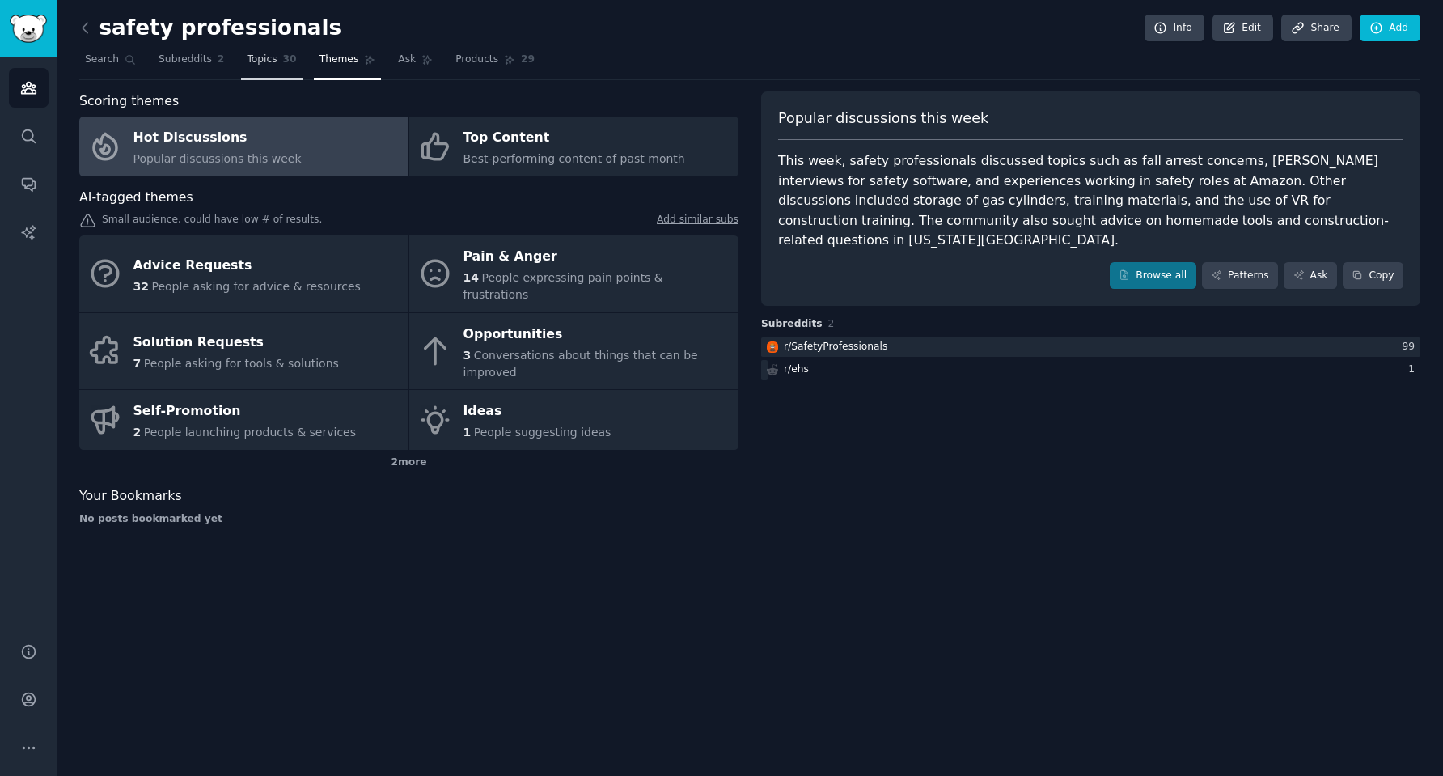
click at [263, 70] on link "Topics 30" at bounding box center [271, 63] width 61 height 33
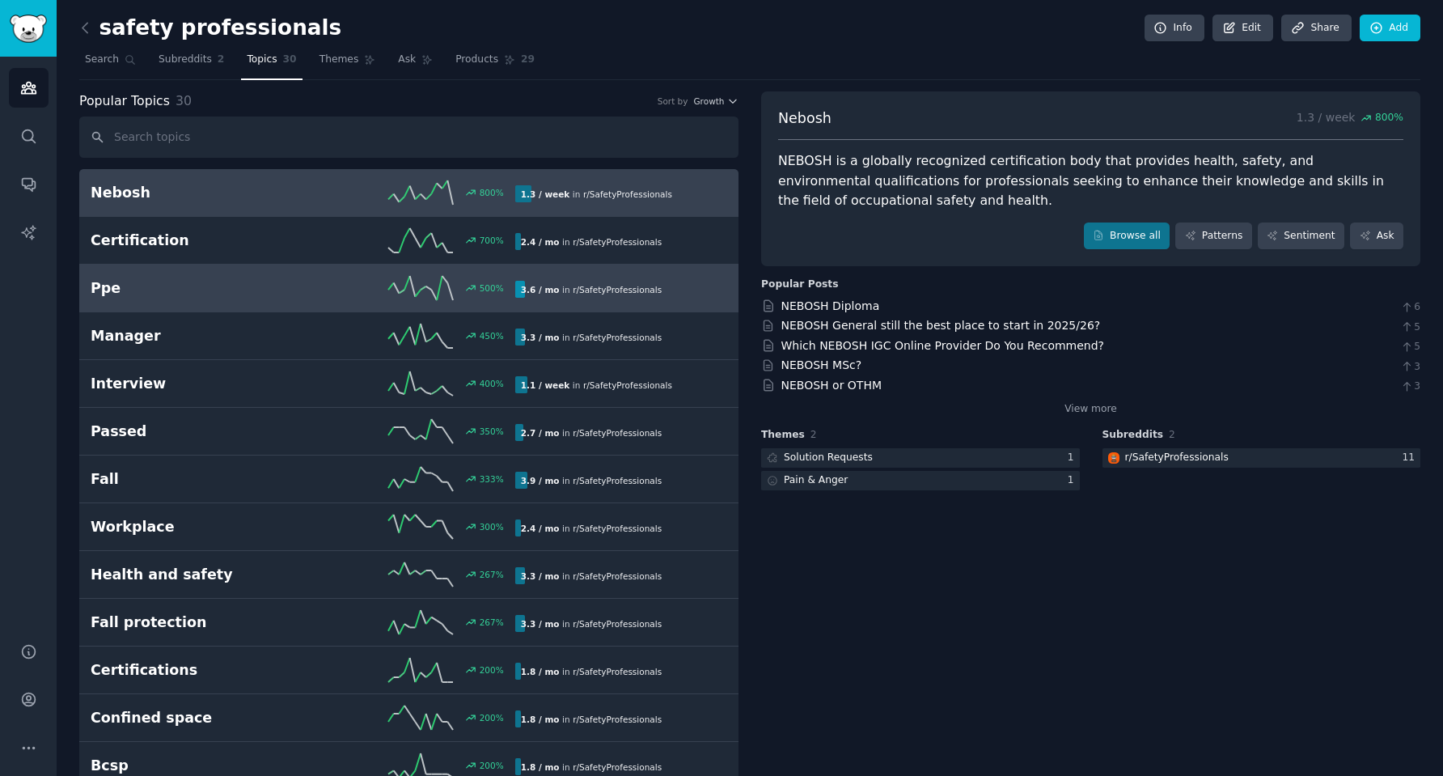
click at [133, 296] on h2 "Ppe" at bounding box center [197, 288] width 212 height 20
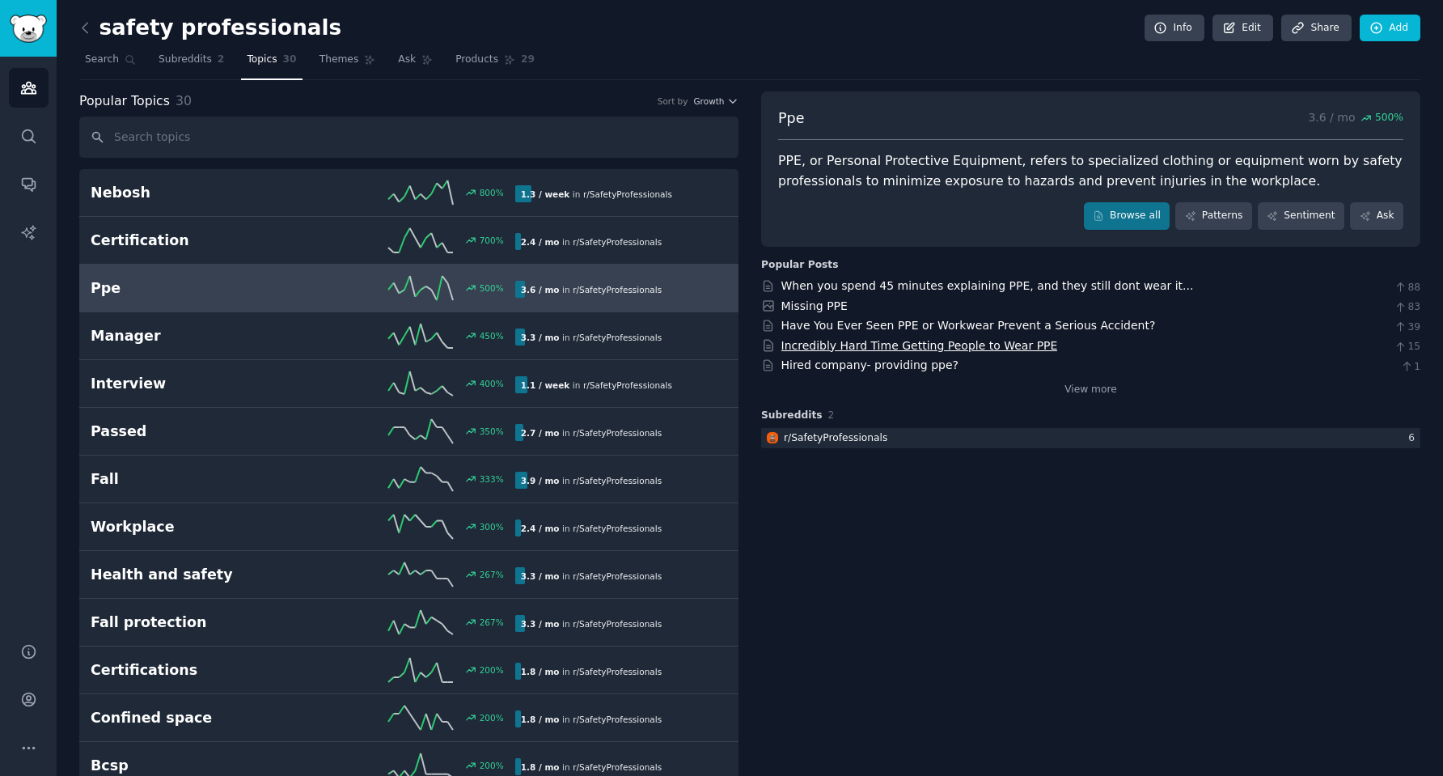
click at [835, 341] on link "Incredibly Hard Time Getting People to Wear PPE" at bounding box center [919, 345] width 277 height 13
